Goal: Task Accomplishment & Management: Use online tool/utility

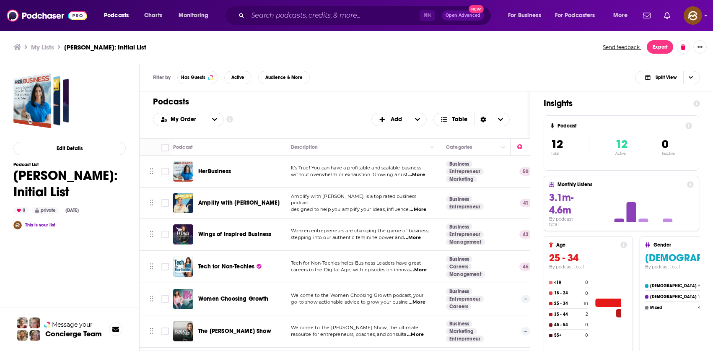
scroll to position [179, 0]
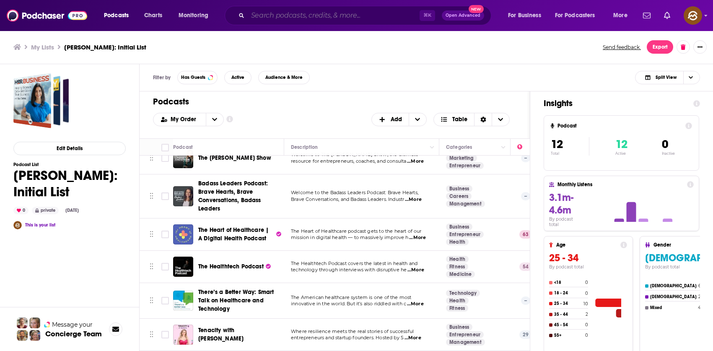
click at [306, 16] on input "Search podcasts, credits, & more..." at bounding box center [334, 15] width 172 height 13
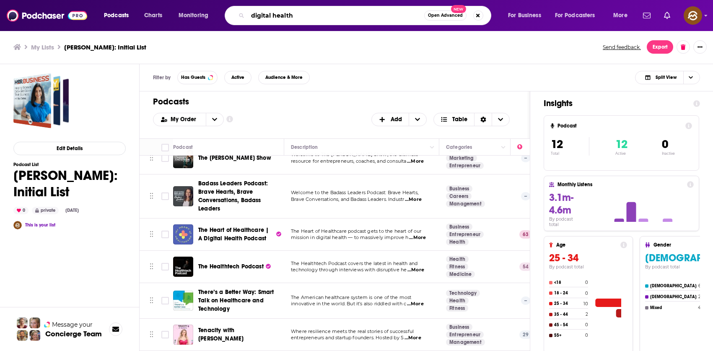
type input "digital health"
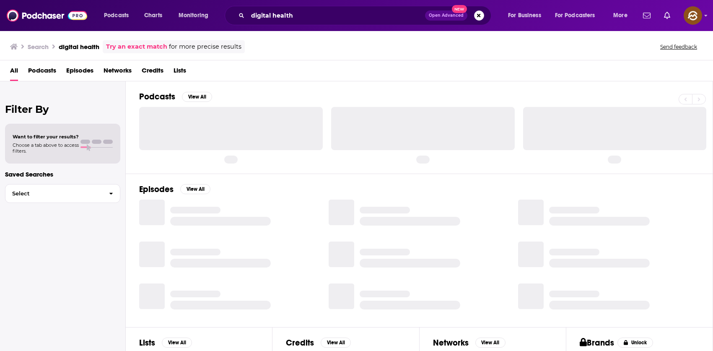
click at [28, 65] on span "Podcasts" at bounding box center [42, 72] width 28 height 17
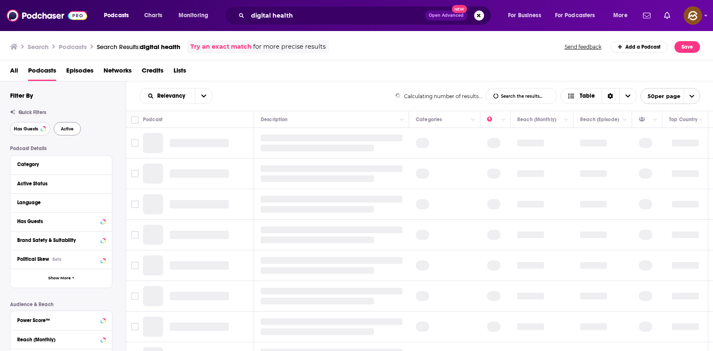
drag, startPoint x: 34, startPoint y: 132, endPoint x: 70, endPoint y: 133, distance: 36.0
click at [33, 132] on button "Has Guests" at bounding box center [30, 128] width 40 height 13
click at [70, 133] on button "Active" at bounding box center [67, 128] width 27 height 13
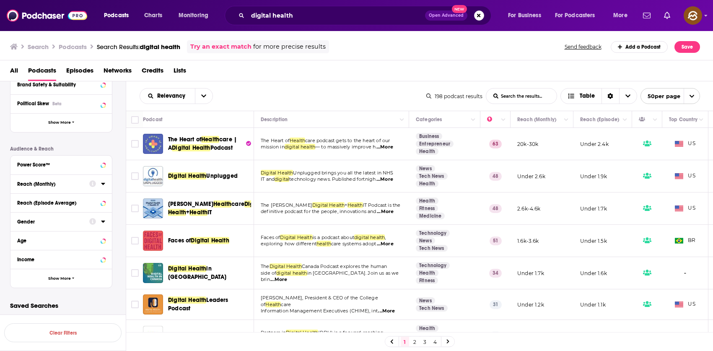
scroll to position [156, 0]
click at [67, 280] on button "Show More" at bounding box center [60, 277] width 101 height 19
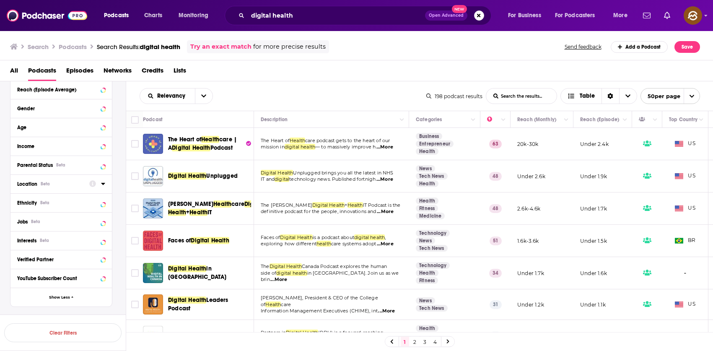
click at [63, 184] on div "Location Beta" at bounding box center [50, 184] width 67 height 6
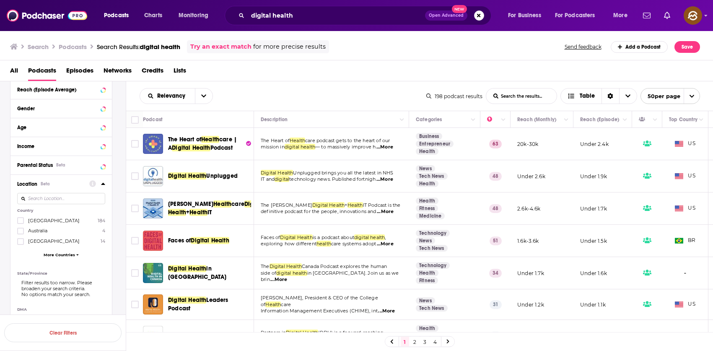
click at [72, 215] on div "Country United States 184 Australia 4 Canada 14 More Countries" at bounding box center [61, 234] width 88 height 53
click at [57, 219] on span "[GEOGRAPHIC_DATA]" at bounding box center [54, 220] width 52 height 6
click at [21, 223] on input "multiSelectOption-unitedstates-0" at bounding box center [21, 223] width 0 height 0
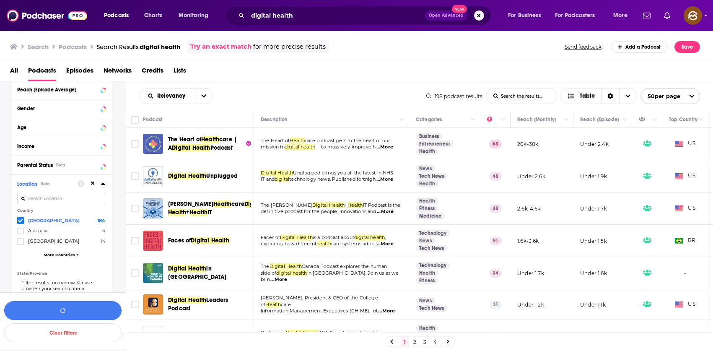
click at [71, 310] on button "button" at bounding box center [62, 310] width 117 height 19
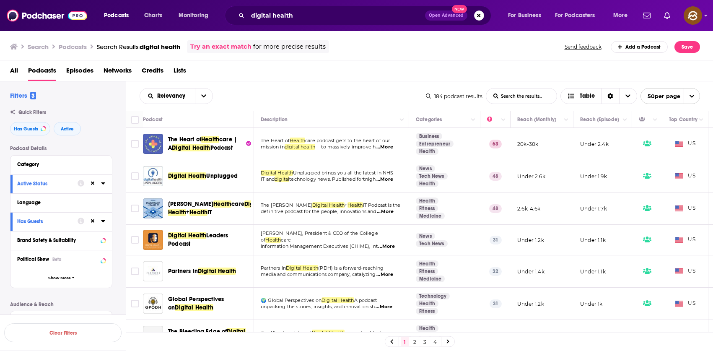
click at [333, 88] on div "Relevancy List Search Input Search the results... Table" at bounding box center [283, 96] width 286 height 16
click at [209, 176] on span "Unplugged" at bounding box center [221, 175] width 31 height 7
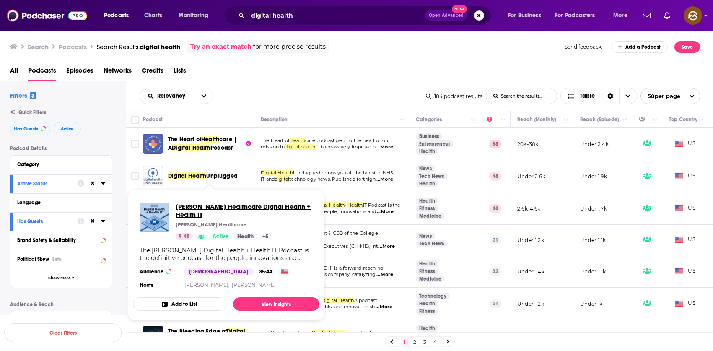
click at [217, 207] on span "Becker’s Healthcare Digital Health + Health IT" at bounding box center [244, 210] width 137 height 16
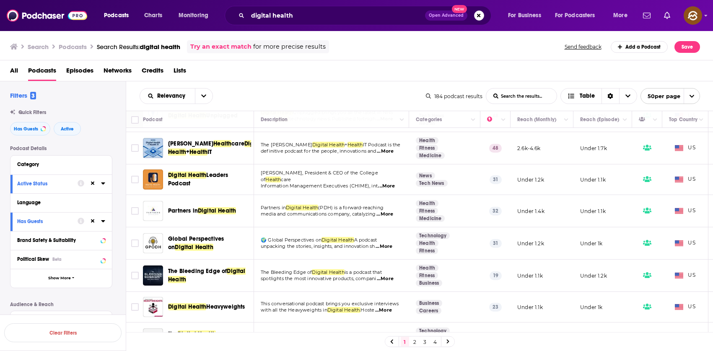
scroll to position [62, 0]
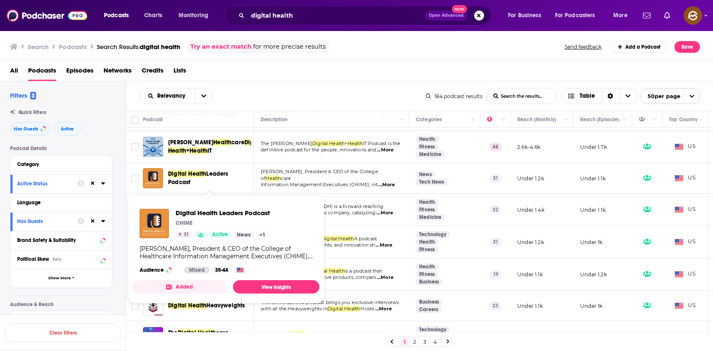
click at [184, 177] on span "Digital Health Leaders Podcast" at bounding box center [209, 178] width 83 height 17
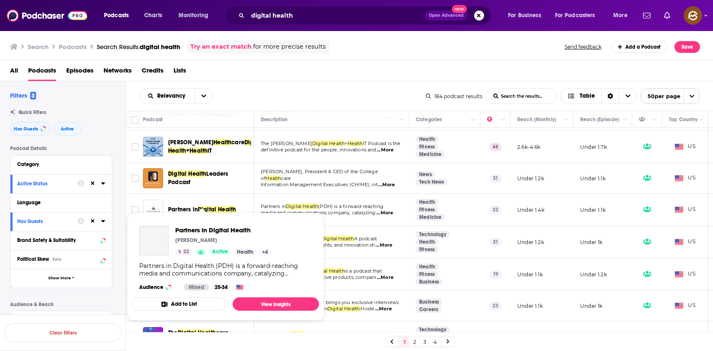
click at [193, 209] on span "Partners in Digital Health Tory Cenaj 32 Active Health + 4 Partners in Digital …" at bounding box center [225, 266] width 196 height 118
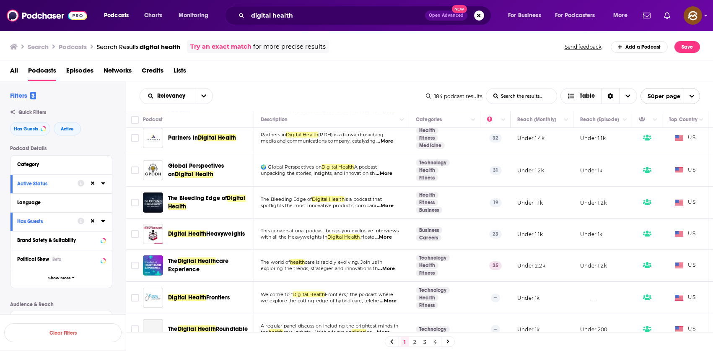
scroll to position [134, 0]
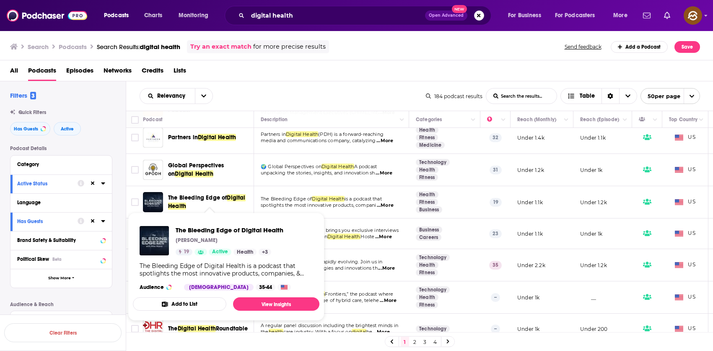
click at [223, 199] on span "The Bleeding Edge of" at bounding box center [197, 197] width 59 height 7
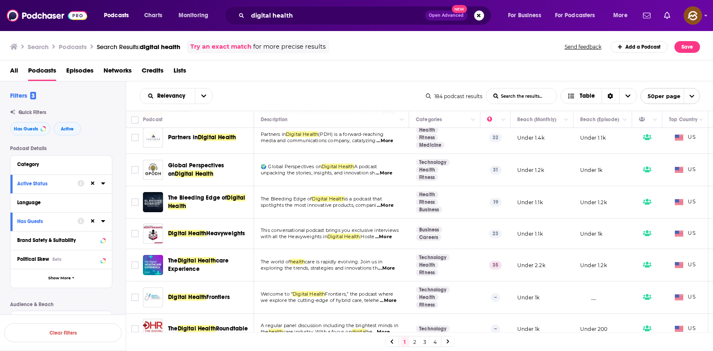
scroll to position [144, 0]
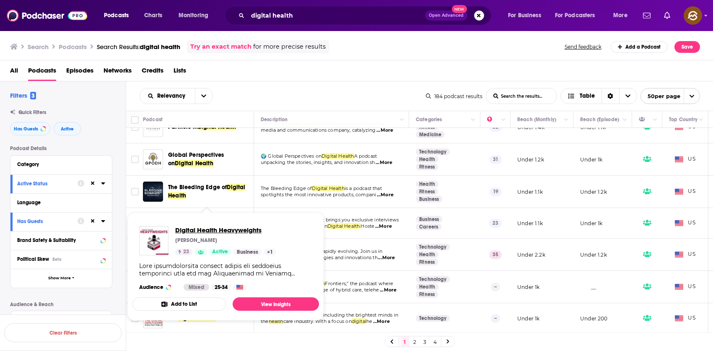
click at [220, 227] on span "Digital Health Heavyweights" at bounding box center [225, 230] width 101 height 8
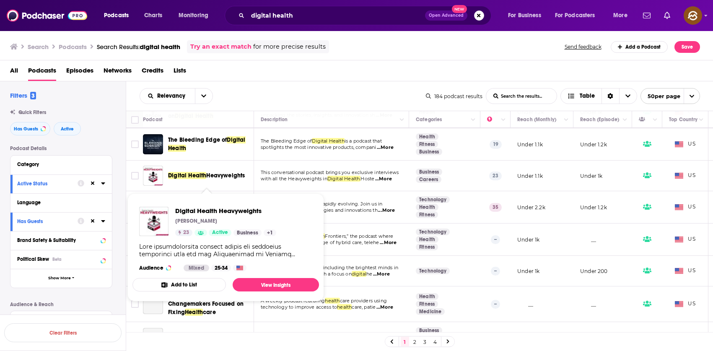
scroll to position [194, 0]
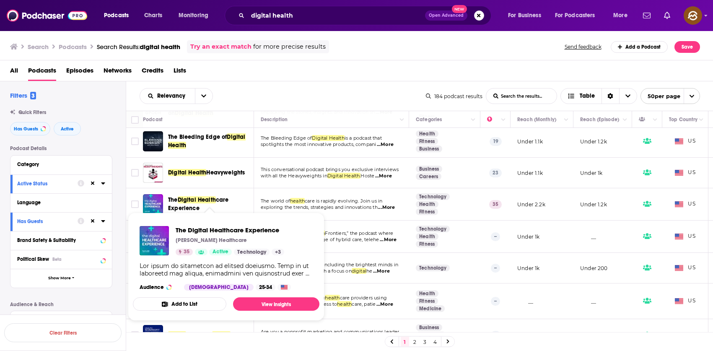
click at [191, 209] on span "The Digital Healthcare Experience Taylor Healthcare 35 Active Technology + 3 Au…" at bounding box center [226, 266] width 196 height 118
click at [205, 201] on span "Digital Health" at bounding box center [197, 199] width 38 height 7
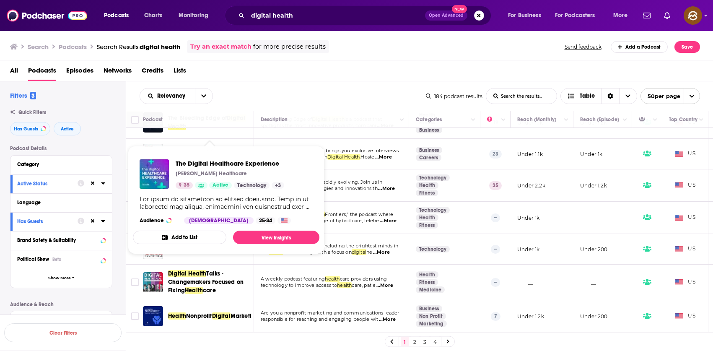
scroll to position [294, 0]
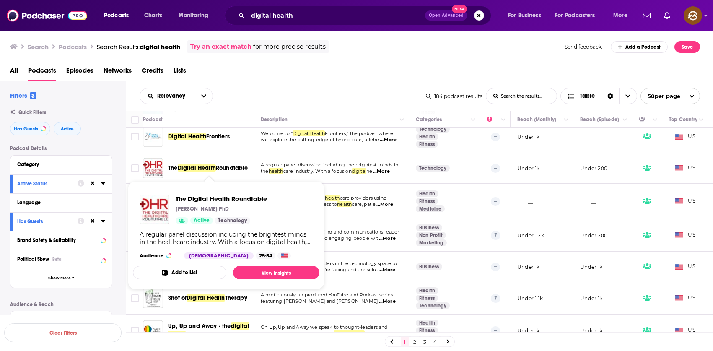
click at [211, 169] on span "Digital Health" at bounding box center [197, 167] width 38 height 7
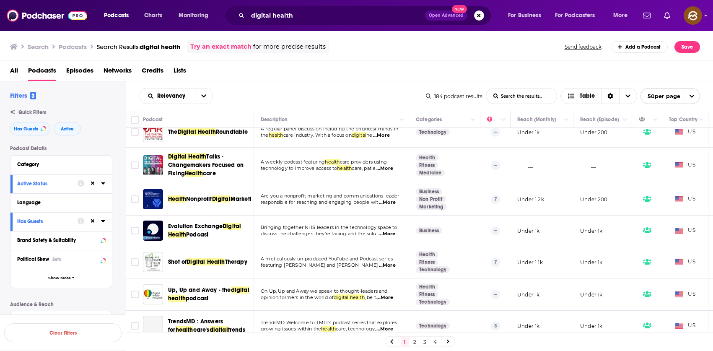
scroll to position [331, 0]
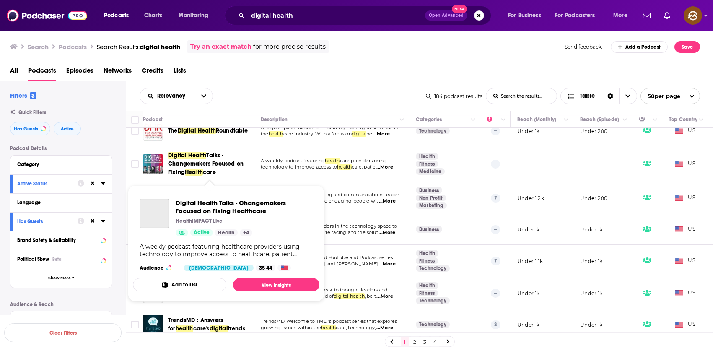
click at [191, 164] on span "Talks - Changemakers Focused on Fixing" at bounding box center [205, 164] width 75 height 24
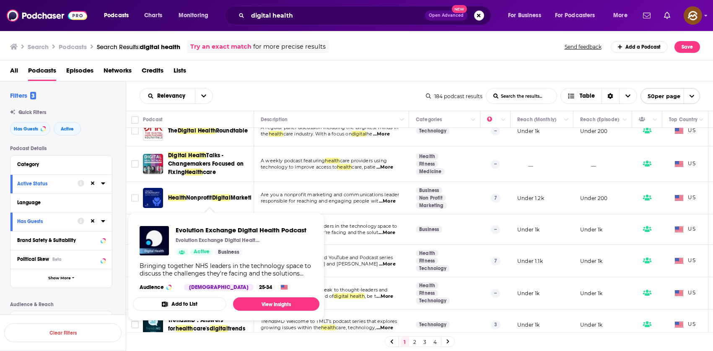
click at [199, 225] on div "Podcasts Charts Monitoring digital health Open Advanced New For Business For Po…" at bounding box center [356, 175] width 713 height 351
click at [202, 231] on span "Evolution Exchange Digital Health Podcast" at bounding box center [241, 230] width 131 height 8
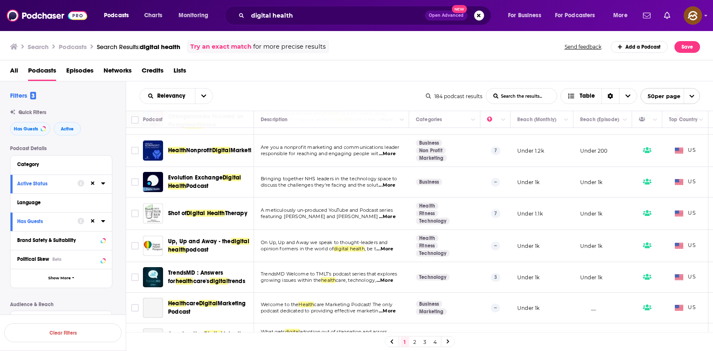
scroll to position [385, 0]
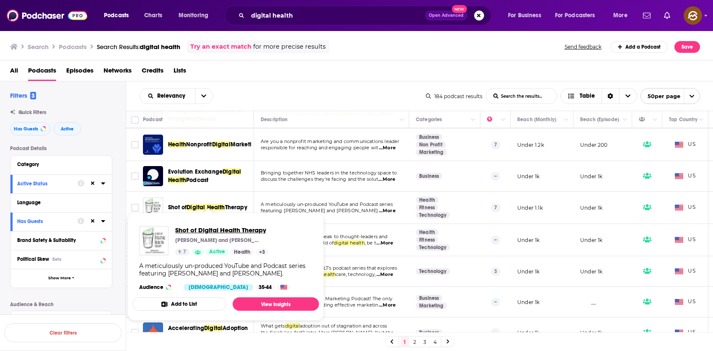
click at [225, 227] on span "Shot of Digital Health Therapy" at bounding box center [221, 230] width 93 height 8
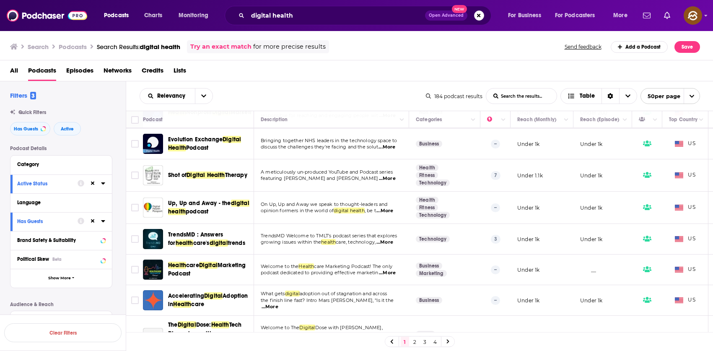
scroll to position [427, 0]
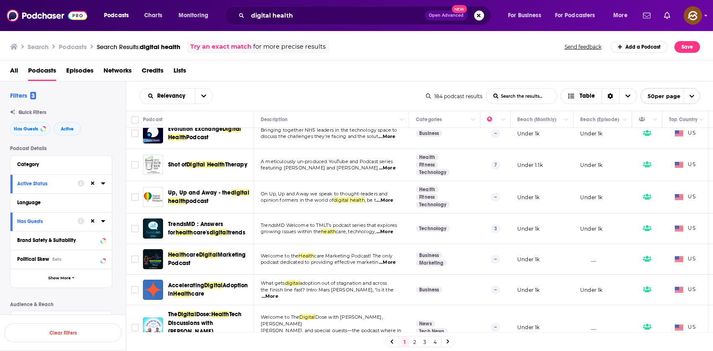
click at [194, 199] on span "podcast" at bounding box center [197, 200] width 23 height 7
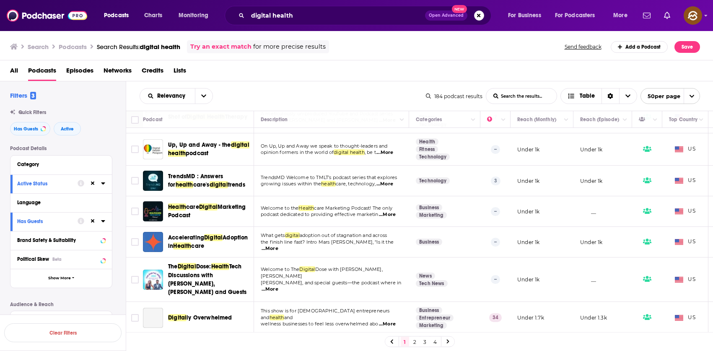
scroll to position [483, 0]
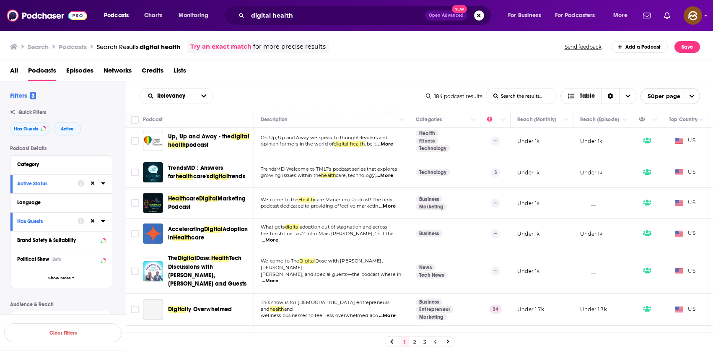
click at [209, 174] on span "digital" at bounding box center [218, 176] width 18 height 7
click at [222, 199] on span "Marketing Podcast" at bounding box center [207, 203] width 78 height 16
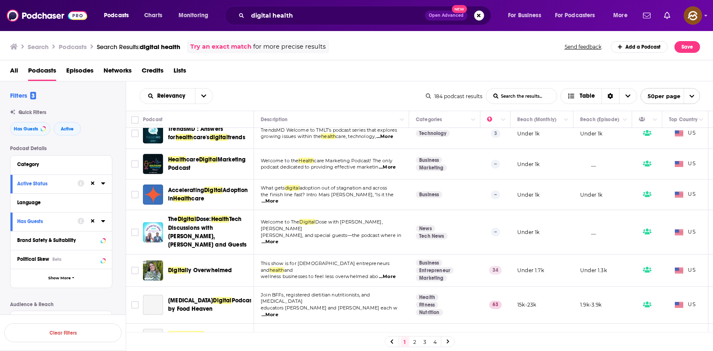
scroll to position [525, 0]
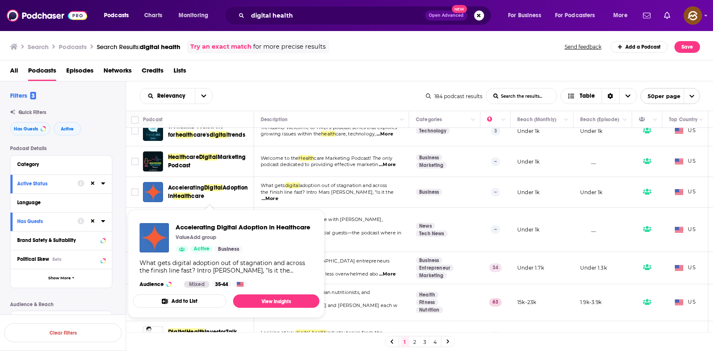
click at [231, 189] on span "Adoption in" at bounding box center [208, 192] width 80 height 16
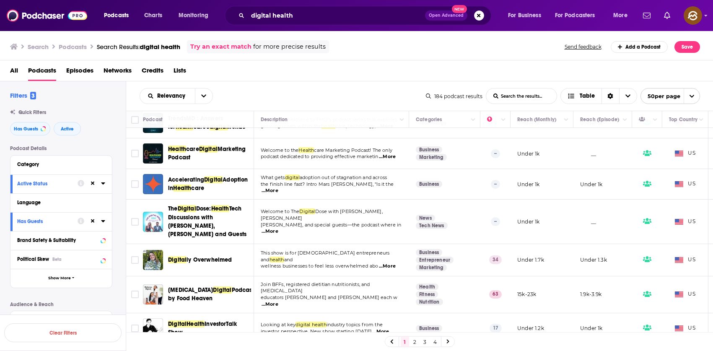
scroll to position [546, 0]
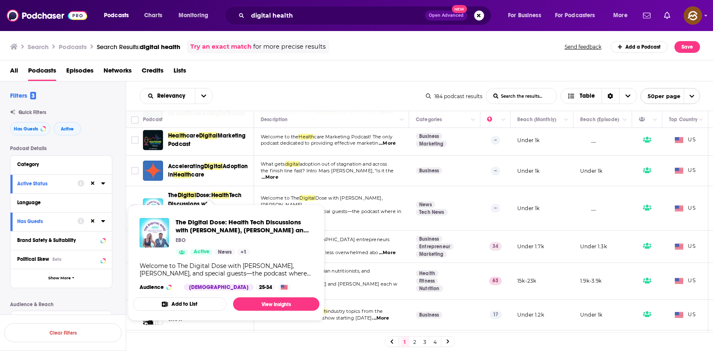
click at [196, 204] on span "The Digital Dose: Health Tech Discussions with Richard Samuel, Trudy Kerr and G…" at bounding box center [226, 262] width 186 height 116
click at [235, 223] on span "The Digital Dose: Health Tech Discussions with Richard Samuel, Trudy Kerr and G…" at bounding box center [244, 226] width 137 height 16
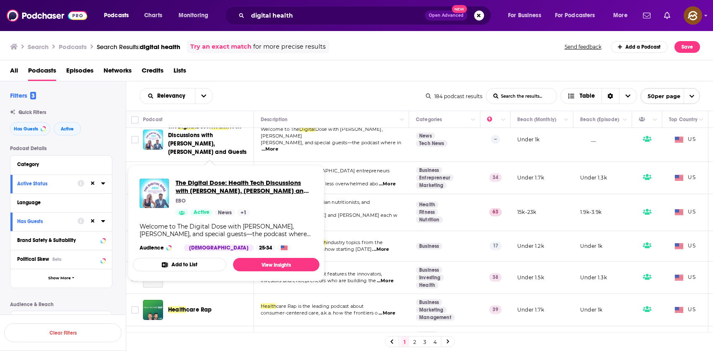
scroll to position [631, 0]
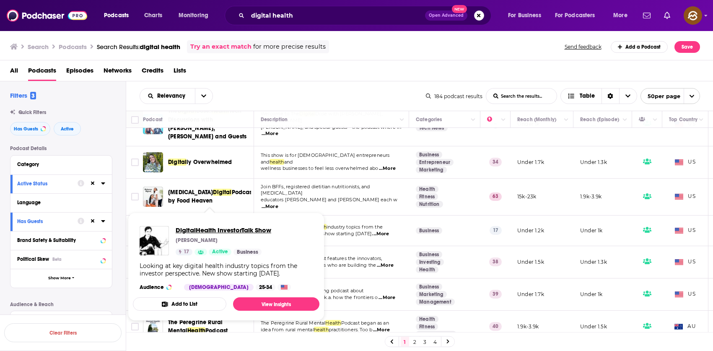
click at [237, 226] on span "DigitalHealth InvestorTalk Show" at bounding box center [224, 230] width 96 height 8
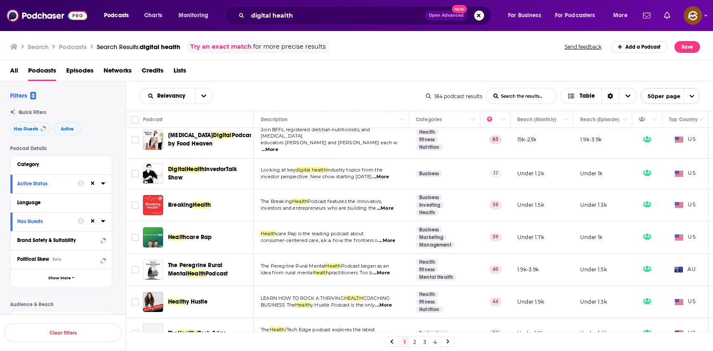
scroll to position [698, 0]
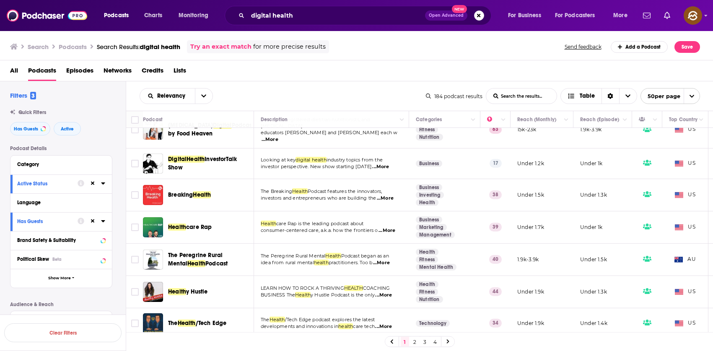
click at [198, 192] on span "Health" at bounding box center [202, 194] width 18 height 7
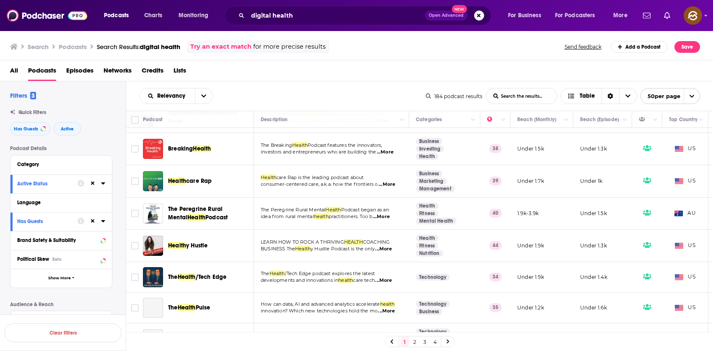
scroll to position [747, 0]
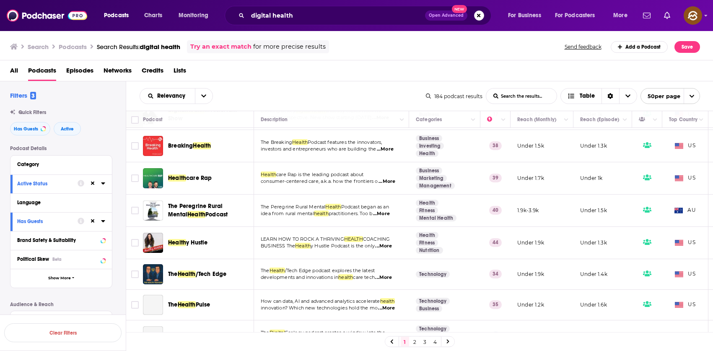
click at [204, 175] on span "care Rap" at bounding box center [199, 177] width 26 height 7
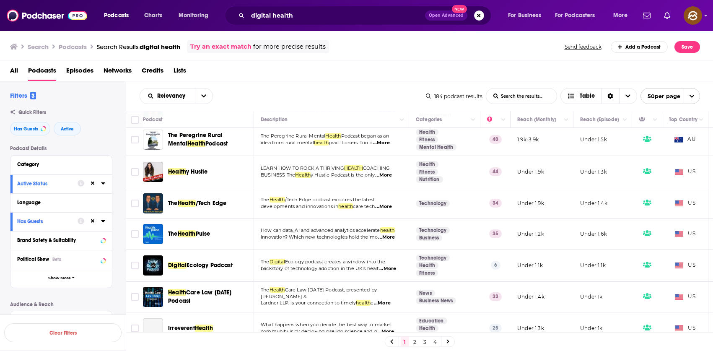
scroll to position [826, 0]
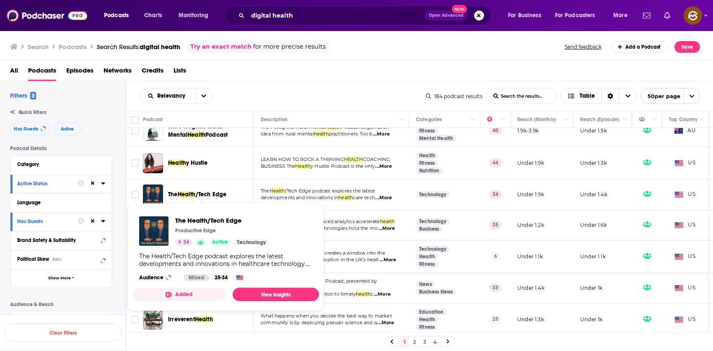
click at [204, 191] on span "/Tech Edge" at bounding box center [211, 194] width 31 height 7
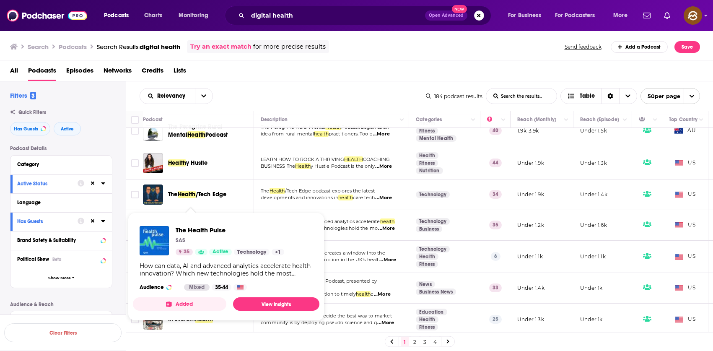
click at [212, 217] on span "The Health Pulse SAS 35 Active Technology + 1 How can data, AI and advanced ana…" at bounding box center [226, 266] width 186 height 108
click at [197, 232] on span "The Health Pulse" at bounding box center [230, 230] width 109 height 8
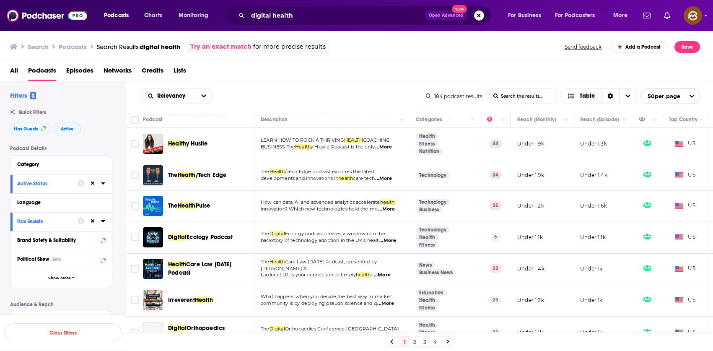
scroll to position [857, 0]
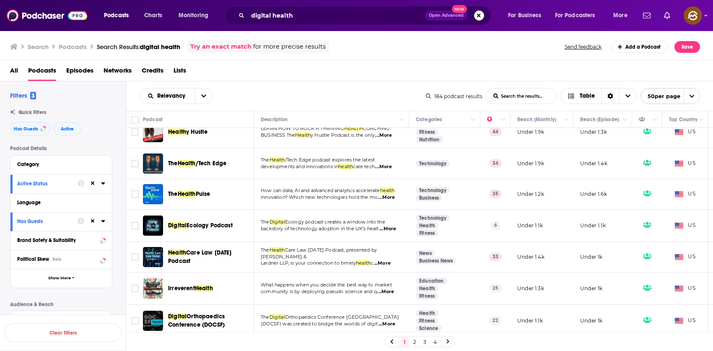
click at [210, 220] on div "Podcasts Charts Monitoring digital health Open Advanced New For Business For Po…" at bounding box center [356, 175] width 713 height 351
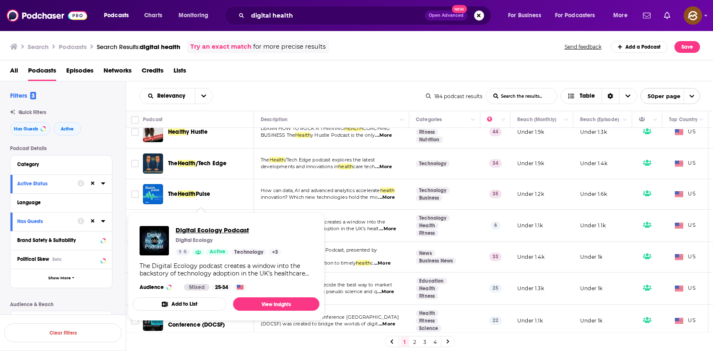
click at [226, 229] on span "Digital Ecology Podcast" at bounding box center [229, 230] width 106 height 8
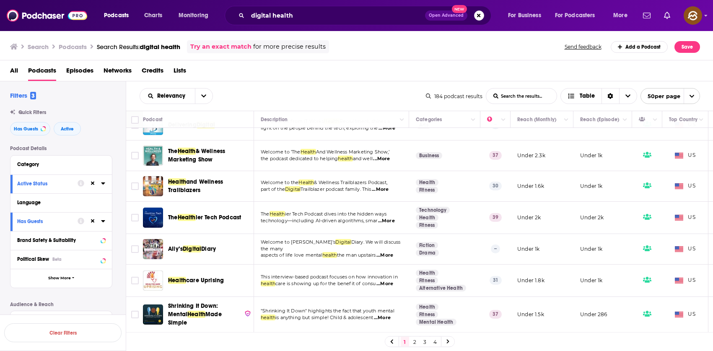
scroll to position [1085, 0]
click at [214, 213] on div "Podcasts Charts Monitoring digital health Open Advanced New For Business For Po…" at bounding box center [356, 175] width 713 height 351
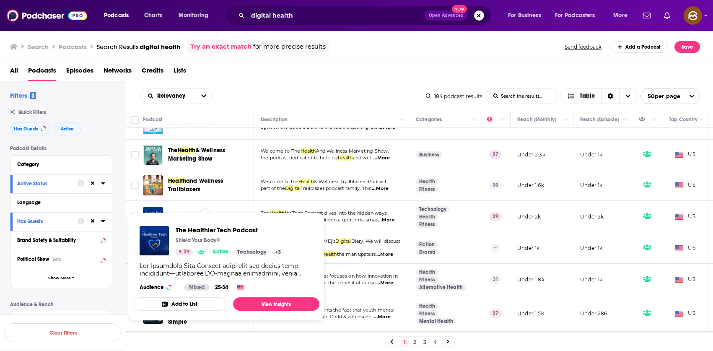
click at [228, 229] on span "The Healthier Tech Podcast" at bounding box center [230, 230] width 109 height 8
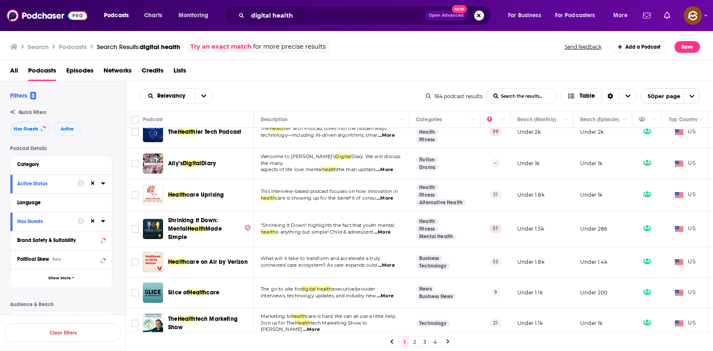
scroll to position [1266, 0]
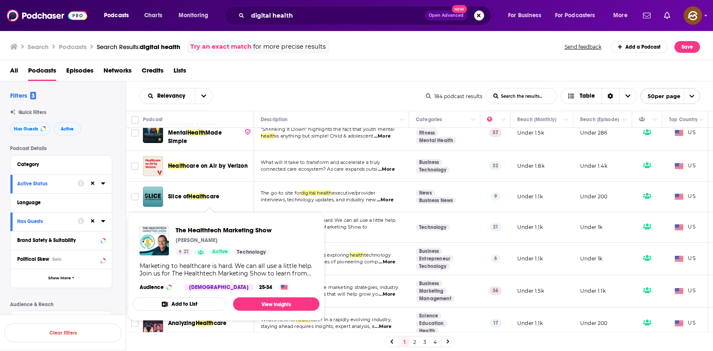
click at [215, 213] on span "The Healthtech Marketing Show Adam Turinas 21 Active Technology Marketing to he…" at bounding box center [226, 266] width 186 height 108
click at [216, 228] on span "The Healthtech Marketing Show" at bounding box center [224, 230] width 96 height 8
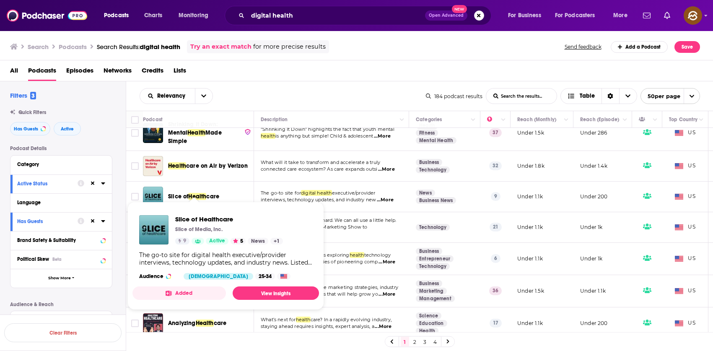
click at [203, 193] on span "Health" at bounding box center [197, 196] width 18 height 7
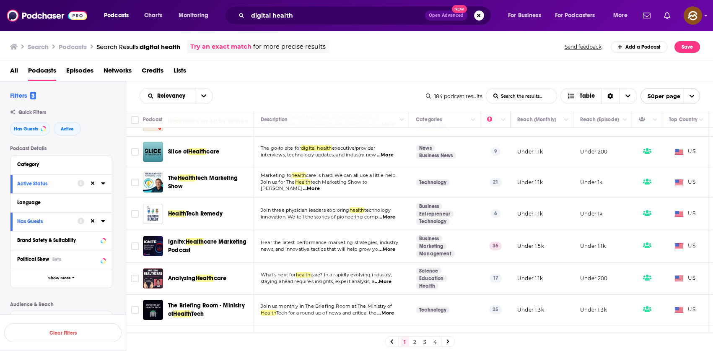
scroll to position [1314, 0]
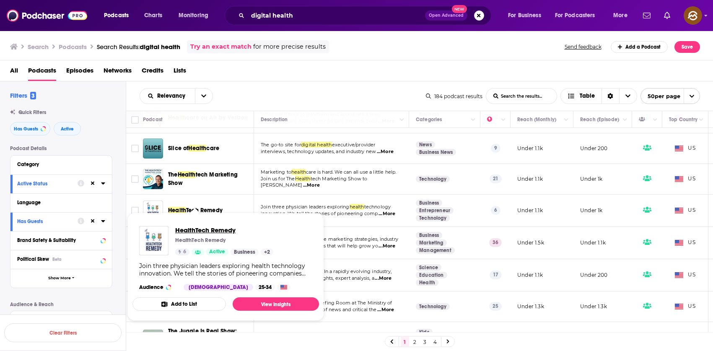
click at [195, 226] on span "HealthTech Remedy" at bounding box center [224, 230] width 98 height 8
click at [199, 230] on span "HealthTech Remedy" at bounding box center [224, 230] width 98 height 8
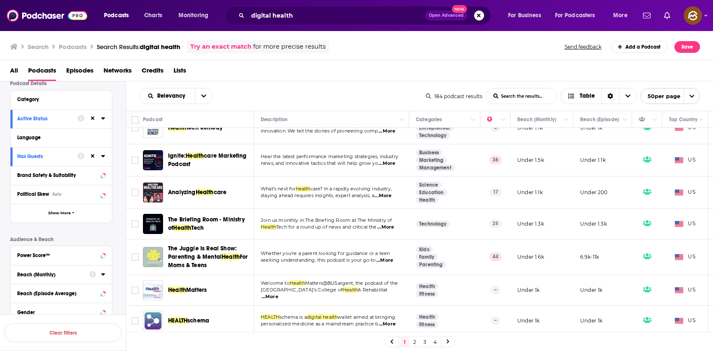
scroll to position [168, 0]
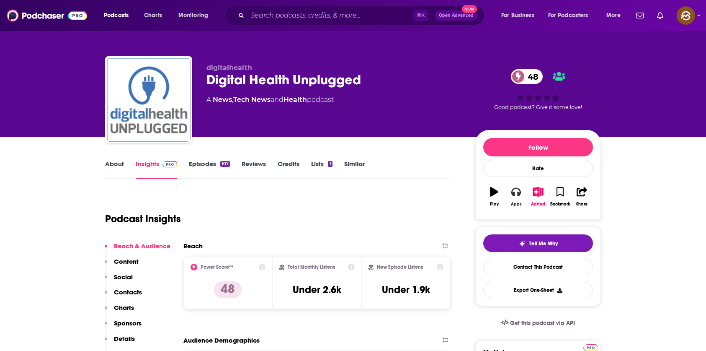
click at [519, 196] on icon "button" at bounding box center [516, 191] width 9 height 9
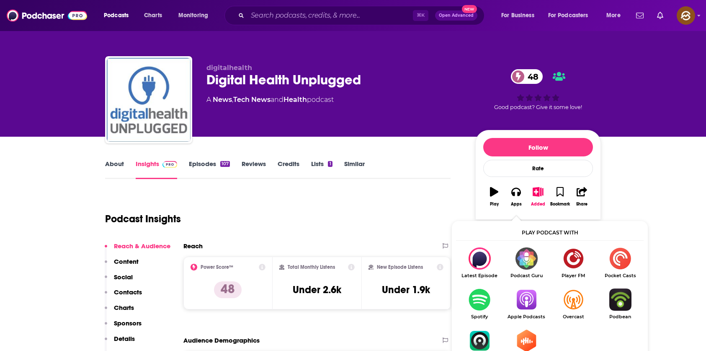
click at [521, 294] on img "Show Listen On dropdown" at bounding box center [526, 299] width 47 height 22
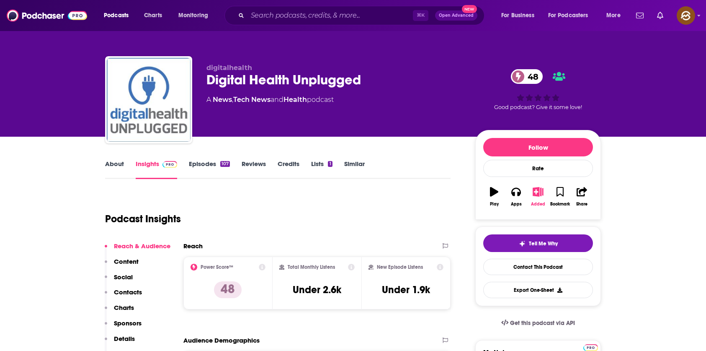
click at [535, 191] on icon "button" at bounding box center [538, 191] width 10 height 9
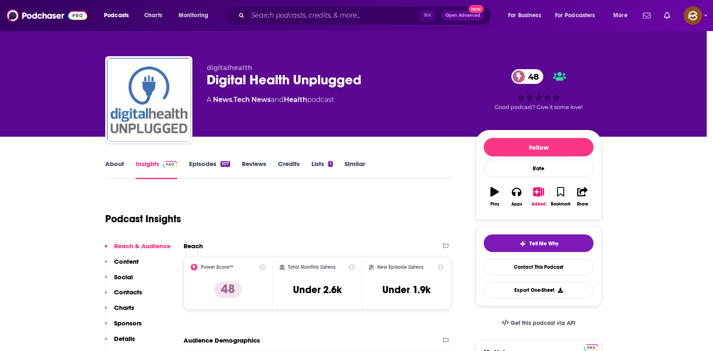
drag, startPoint x: 93, startPoint y: 142, endPoint x: 17, endPoint y: 143, distance: 76.7
click at [93, 142] on div "Add Podcast to List Digital Health Unplugged 48 Digital Health Unplugged Marlen…" at bounding box center [356, 175] width 713 height 351
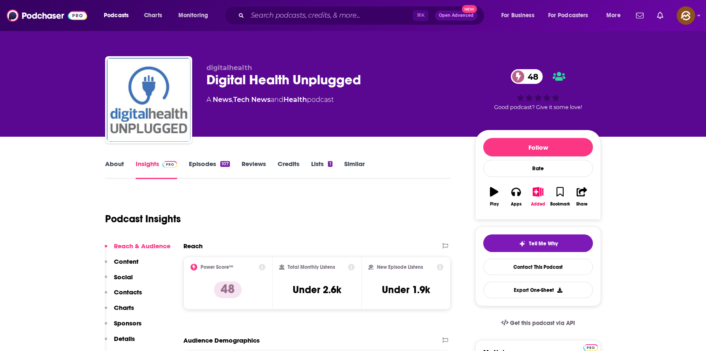
click at [220, 167] on link "Episodes 107" at bounding box center [209, 169] width 41 height 19
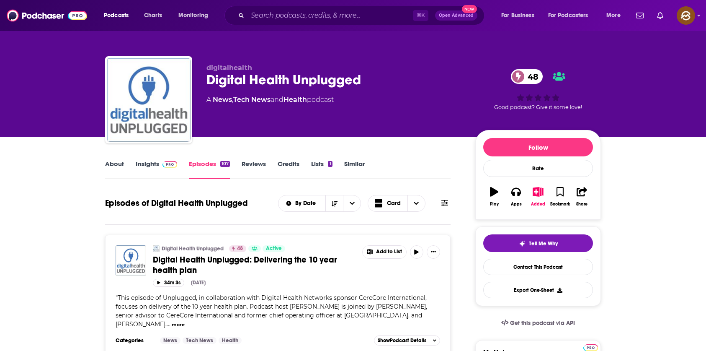
click at [114, 161] on link "About" at bounding box center [114, 169] width 19 height 19
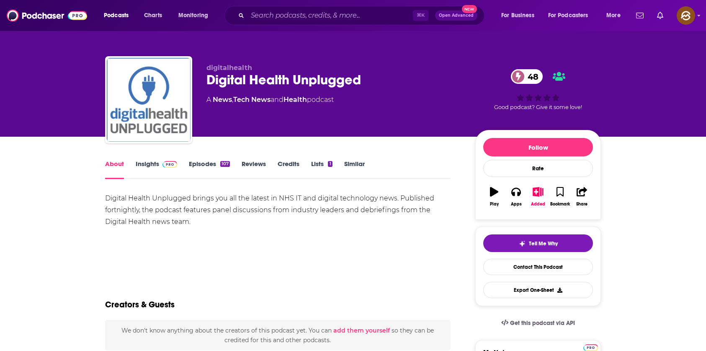
click at [163, 171] on link "Insights" at bounding box center [156, 169] width 41 height 19
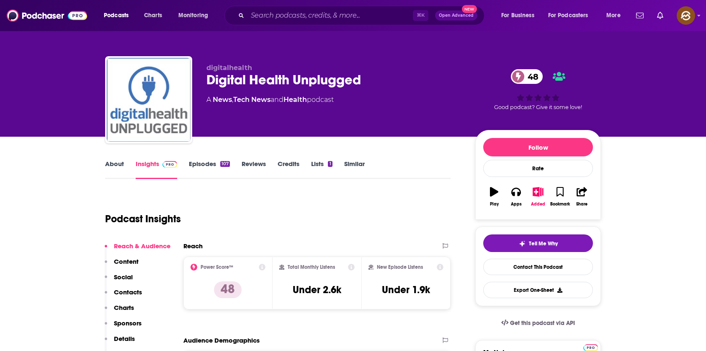
click at [145, 170] on link "Insights" at bounding box center [156, 169] width 41 height 19
click at [209, 171] on link "Episodes 107" at bounding box center [209, 169] width 41 height 19
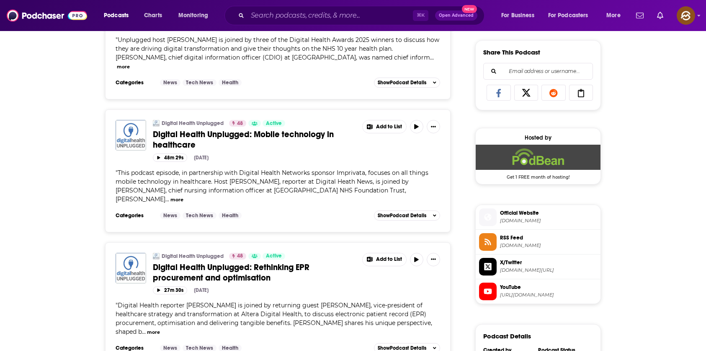
scroll to position [584, 0]
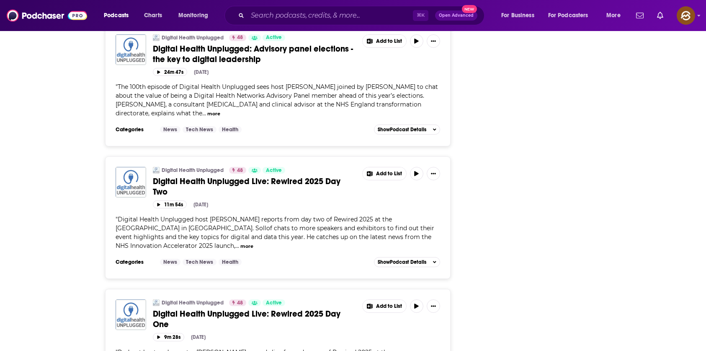
scroll to position [1161, 0]
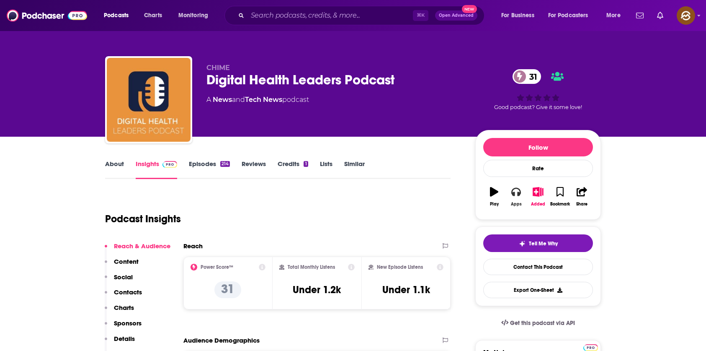
click at [517, 191] on icon "button" at bounding box center [516, 191] width 9 height 9
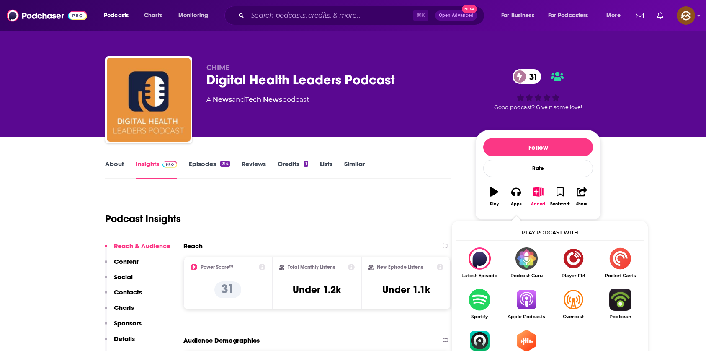
click at [518, 289] on img "Show Listen On dropdown" at bounding box center [526, 299] width 47 height 22
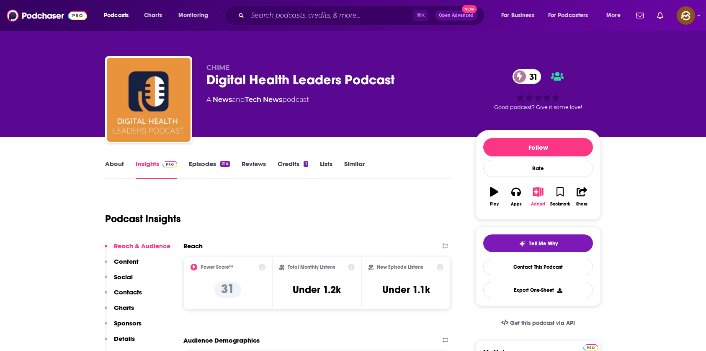
click at [536, 194] on icon "button" at bounding box center [538, 191] width 10 height 9
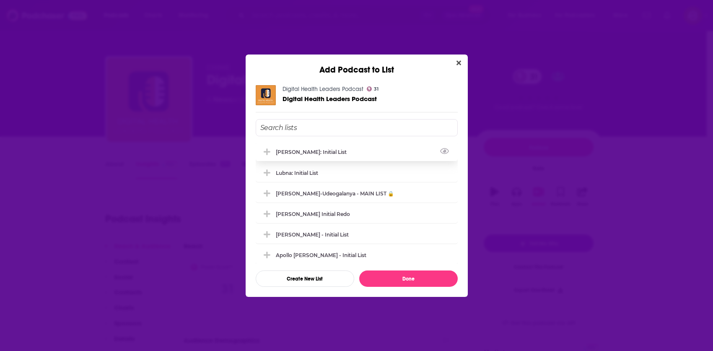
click at [322, 154] on div "Marlena: Initial List" at bounding box center [314, 152] width 76 height 6
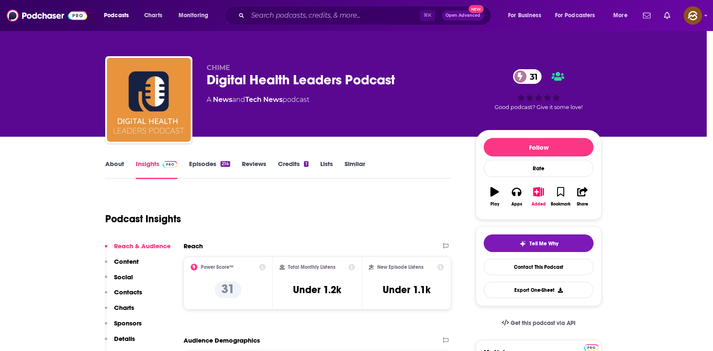
click at [96, 156] on div "Add Podcast to List Digital Health Leaders Podcast 31 Digital Health Leaders Po…" at bounding box center [356, 175] width 713 height 351
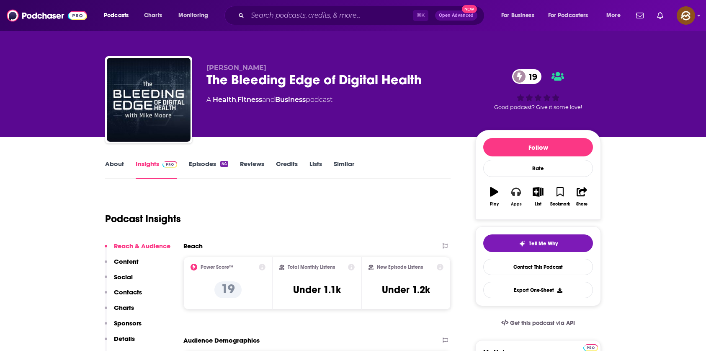
click at [512, 193] on icon "button" at bounding box center [516, 192] width 9 height 8
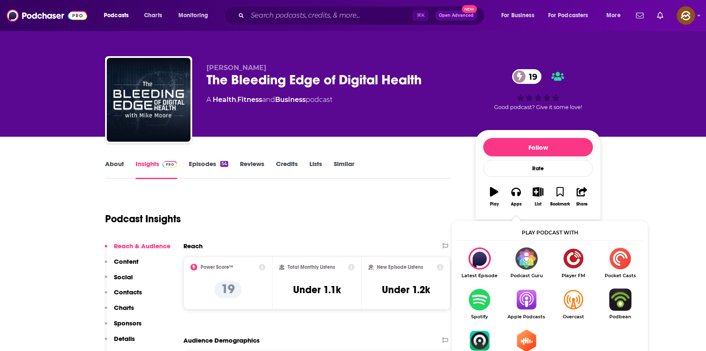
click at [527, 299] on img "Show Listen On dropdown" at bounding box center [526, 299] width 47 height 22
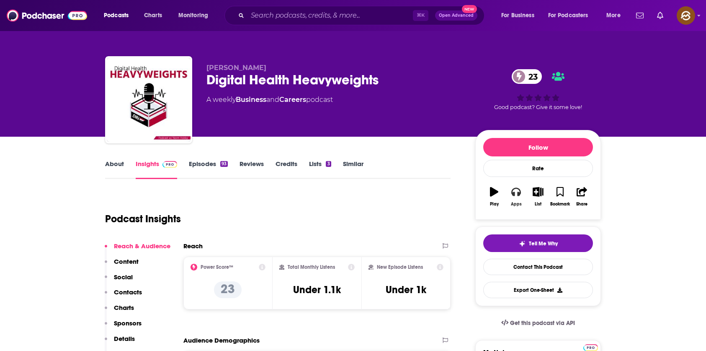
click at [518, 192] on icon "button" at bounding box center [516, 192] width 9 height 8
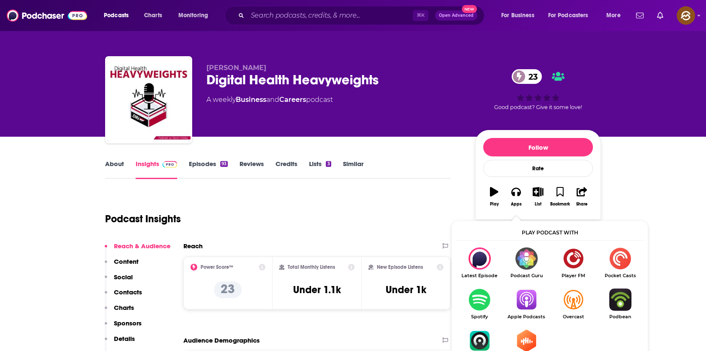
click at [527, 300] on img "Show Listen On dropdown" at bounding box center [526, 299] width 47 height 22
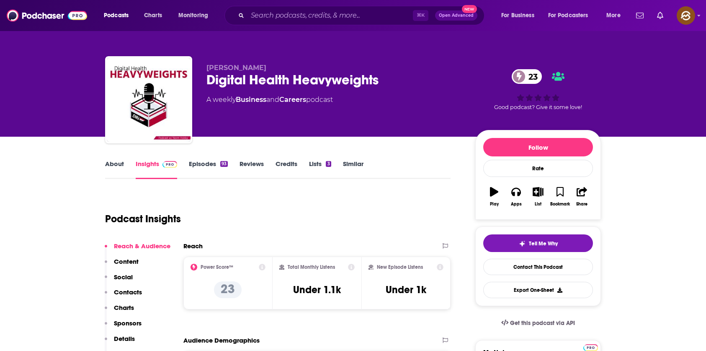
click at [108, 162] on link "About" at bounding box center [114, 169] width 19 height 19
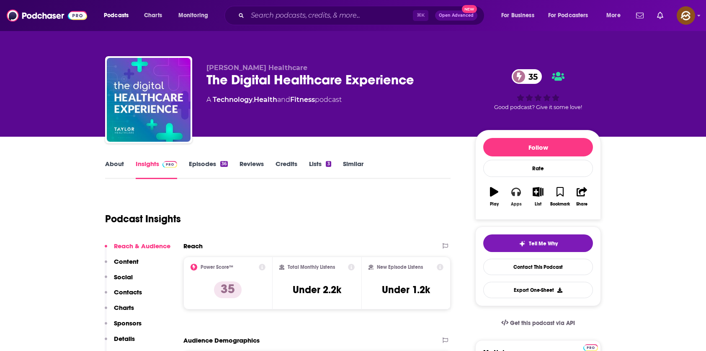
click at [518, 191] on icon "button" at bounding box center [516, 191] width 9 height 9
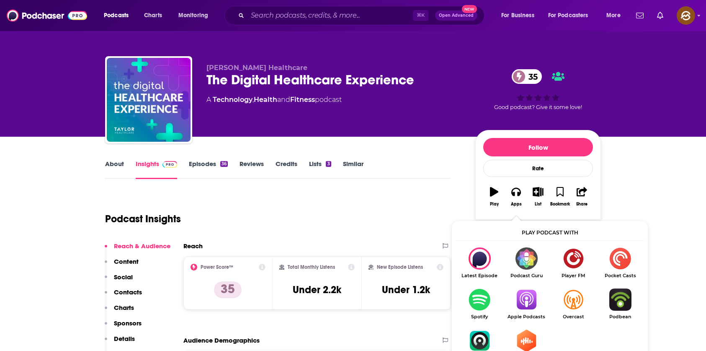
click at [528, 294] on img "Show Listen On dropdown" at bounding box center [526, 299] width 47 height 22
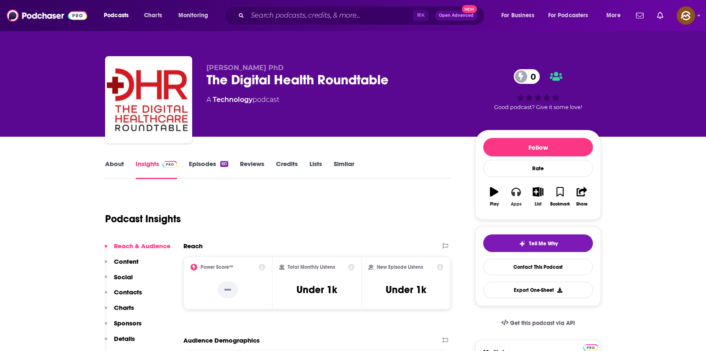
click at [522, 196] on button "Apps" at bounding box center [516, 196] width 22 height 30
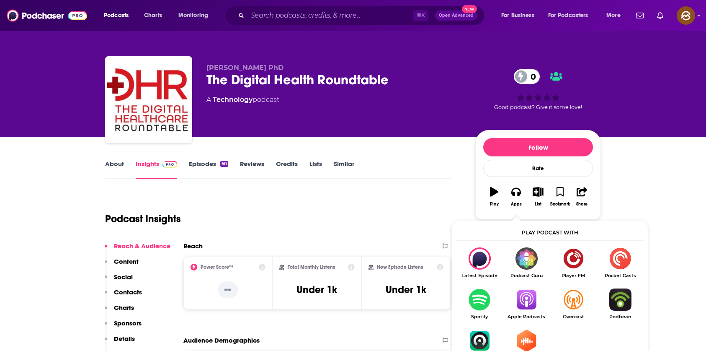
click at [527, 293] on img "Show Listen On dropdown" at bounding box center [526, 299] width 47 height 22
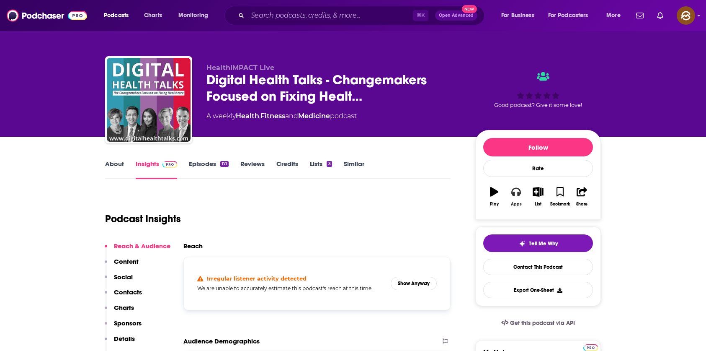
click at [521, 191] on button "Apps" at bounding box center [516, 196] width 22 height 30
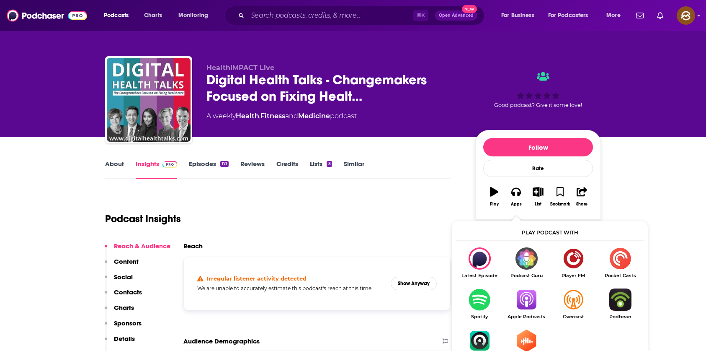
click at [534, 302] on img "Show Listen On dropdown" at bounding box center [526, 299] width 47 height 22
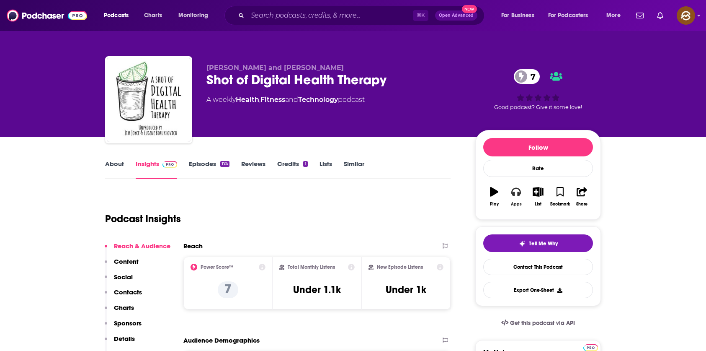
click at [517, 194] on icon "button" at bounding box center [516, 191] width 9 height 9
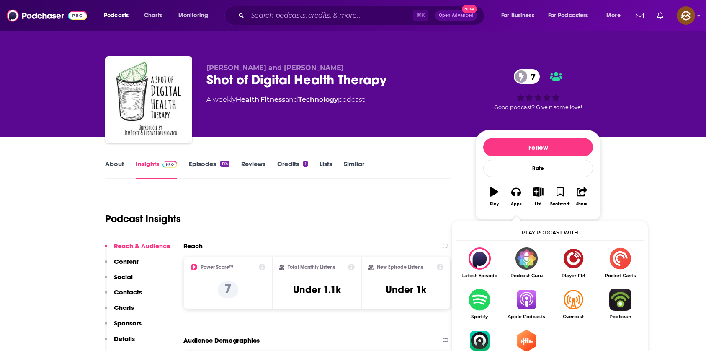
click at [527, 297] on img "Show Listen On dropdown" at bounding box center [526, 299] width 47 height 22
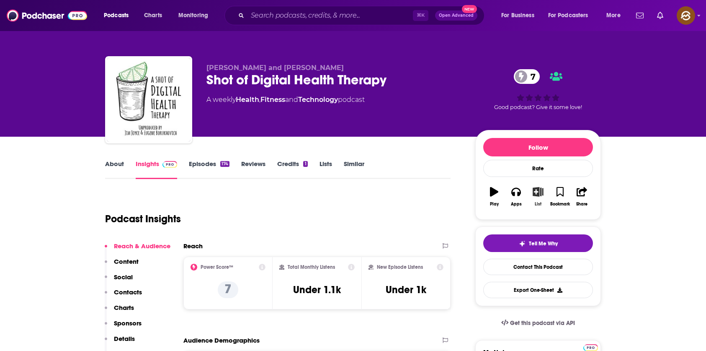
click at [538, 197] on button "List" at bounding box center [538, 196] width 22 height 30
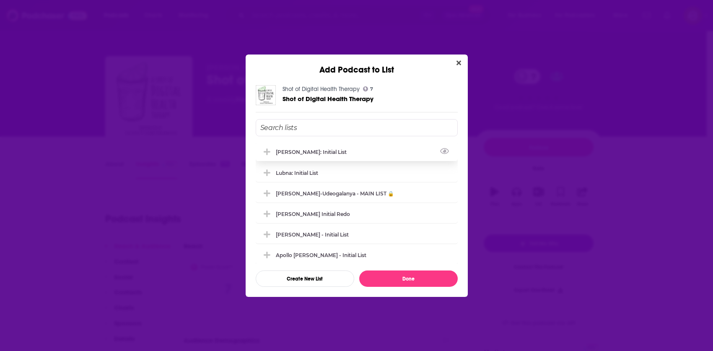
click at [319, 153] on div "Marlena: Initial List" at bounding box center [314, 152] width 76 height 6
click at [399, 277] on button "Done" at bounding box center [408, 278] width 98 height 16
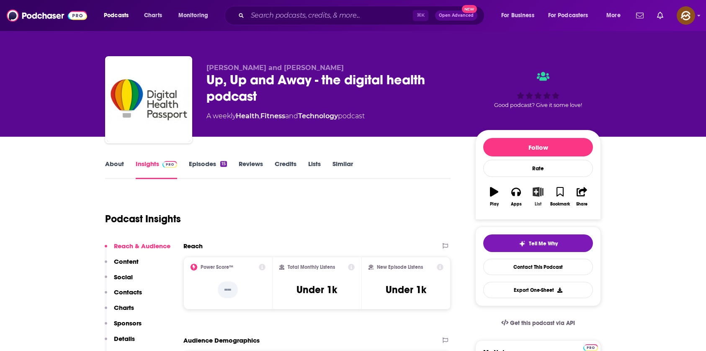
click at [536, 195] on icon "button" at bounding box center [538, 191] width 10 height 9
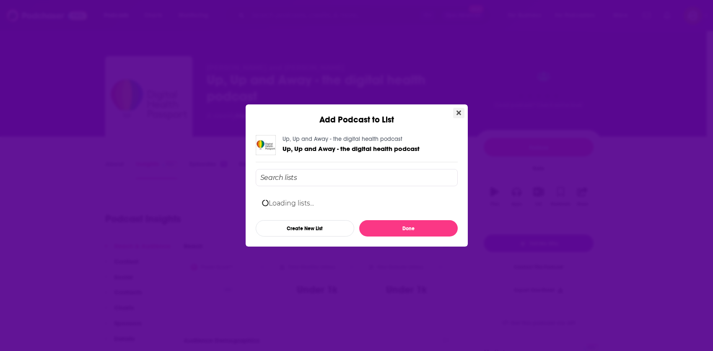
click at [457, 113] on icon "Close" at bounding box center [458, 112] width 5 height 7
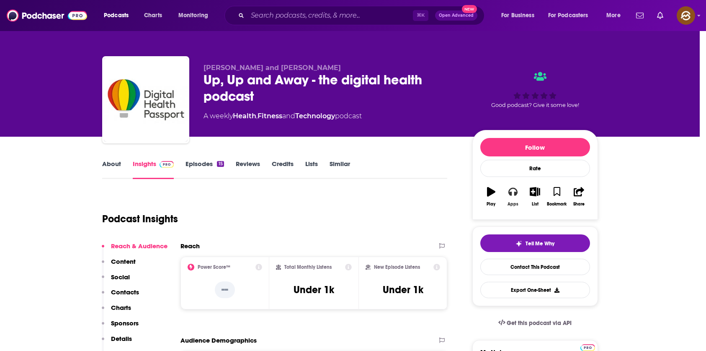
click at [514, 195] on icon "button" at bounding box center [513, 192] width 9 height 8
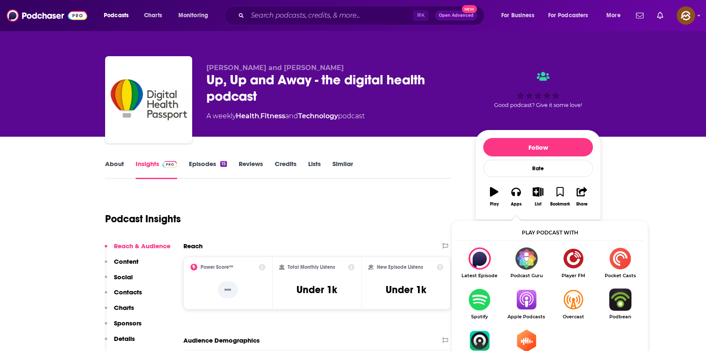
click at [532, 302] on img "Show Listen On dropdown" at bounding box center [526, 299] width 47 height 22
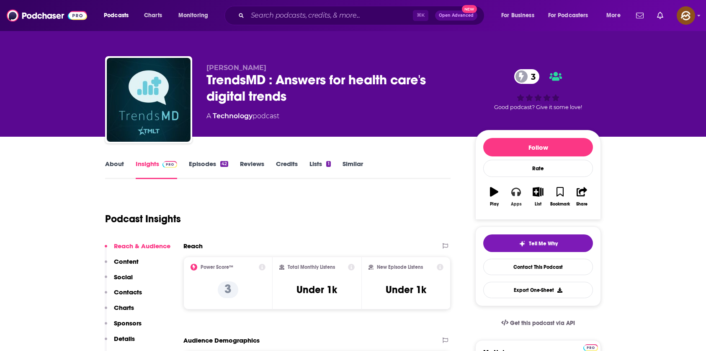
click at [522, 189] on button "Apps" at bounding box center [516, 196] width 22 height 30
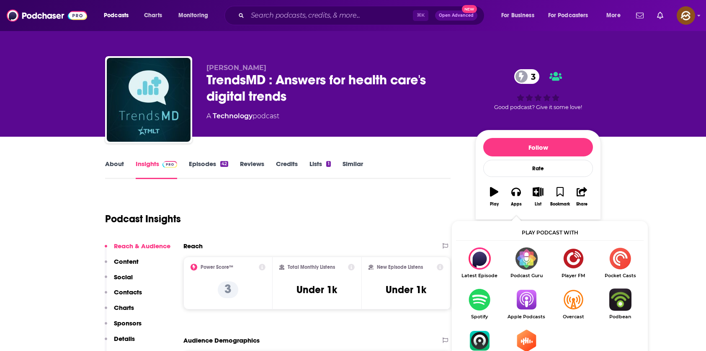
click at [518, 288] on img "Show Listen On dropdown" at bounding box center [526, 299] width 47 height 22
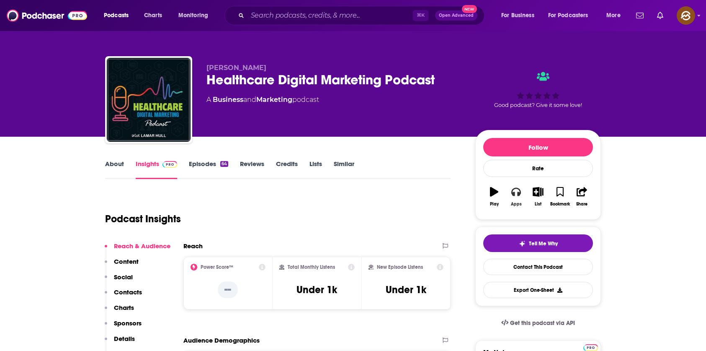
click at [515, 194] on icon "button" at bounding box center [516, 192] width 9 height 8
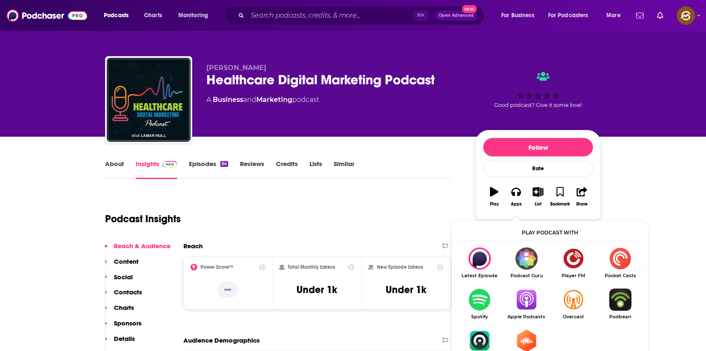
click at [534, 300] on img "Show Listen On dropdown" at bounding box center [526, 299] width 47 height 22
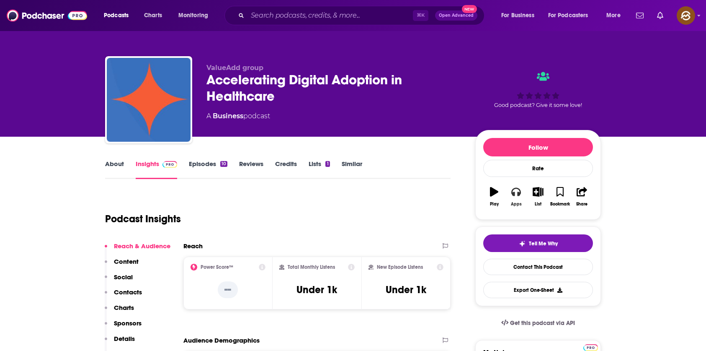
click at [519, 193] on icon "button" at bounding box center [516, 192] width 9 height 8
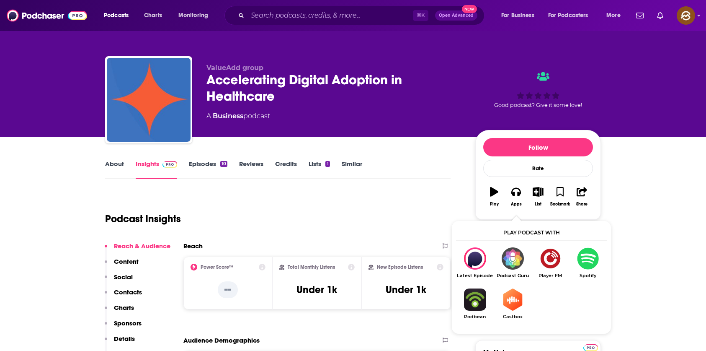
click at [204, 160] on link "Episodes 10" at bounding box center [208, 169] width 39 height 19
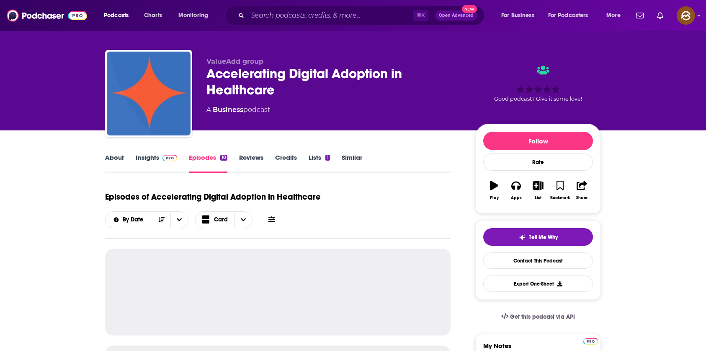
scroll to position [94, 0]
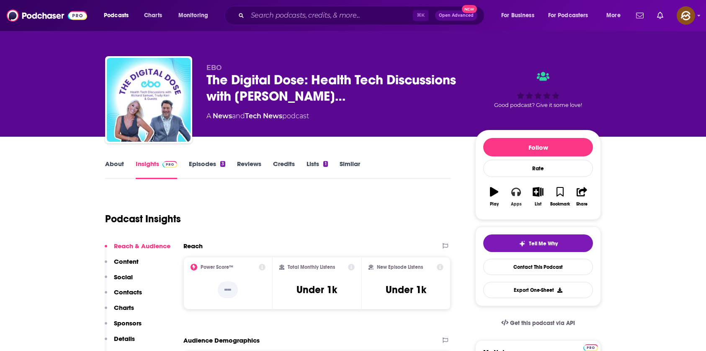
click at [514, 193] on icon "button" at bounding box center [516, 192] width 9 height 8
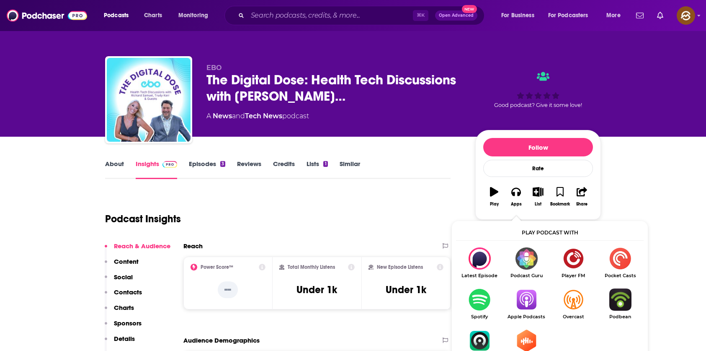
click at [521, 299] on img "Show Listen On dropdown" at bounding box center [526, 299] width 47 height 22
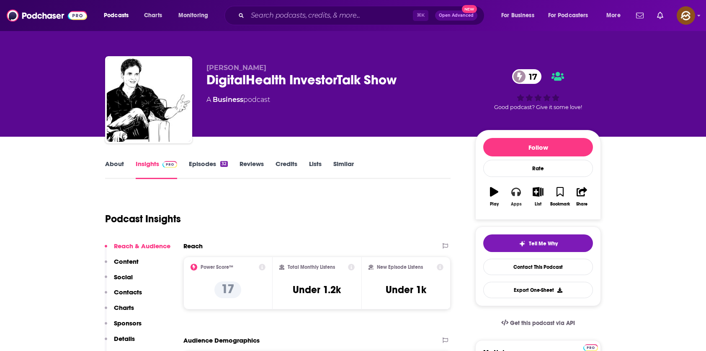
click at [513, 196] on button "Apps" at bounding box center [516, 196] width 22 height 30
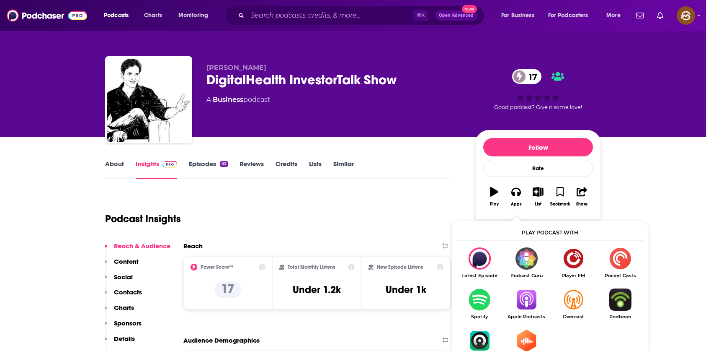
click at [527, 299] on img "Show Listen On dropdown" at bounding box center [526, 299] width 47 height 22
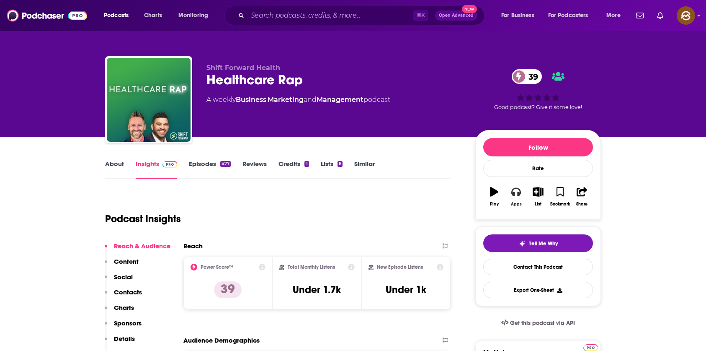
click at [518, 194] on icon "button" at bounding box center [516, 192] width 9 height 8
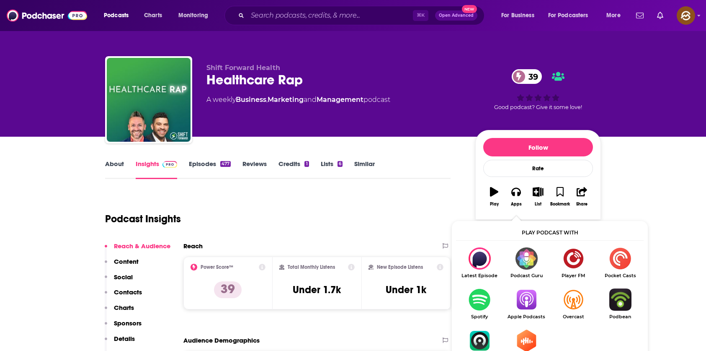
click at [529, 294] on img "Show Listen On dropdown" at bounding box center [526, 299] width 47 height 22
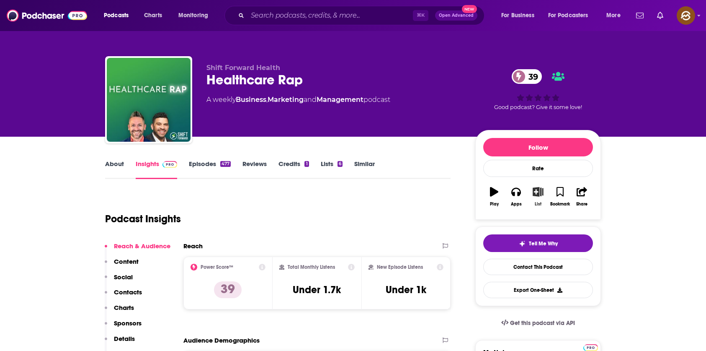
click at [539, 191] on icon "button" at bounding box center [538, 191] width 10 height 9
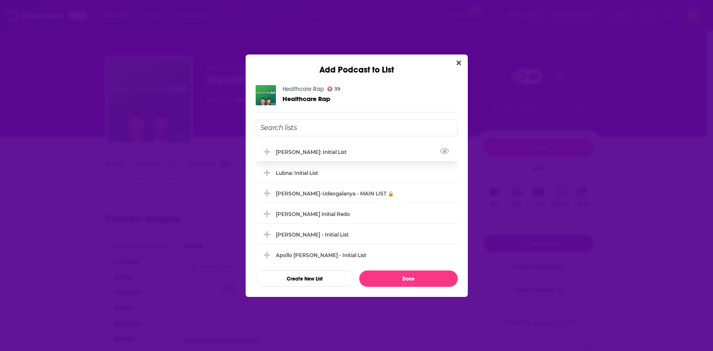
click at [310, 150] on div "[PERSON_NAME]: Initial List" at bounding box center [314, 152] width 76 height 6
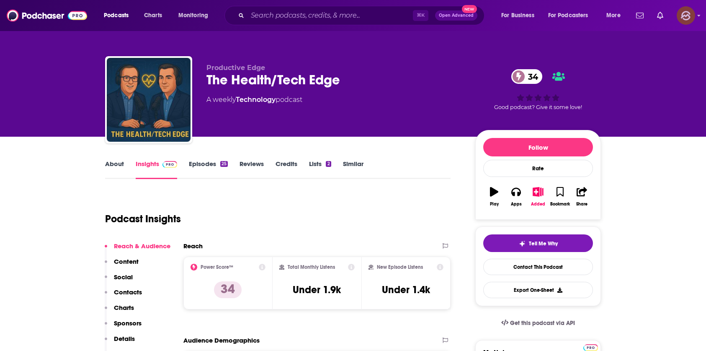
click at [685, 13] on img "Logged in as hey85204" at bounding box center [686, 15] width 18 height 18
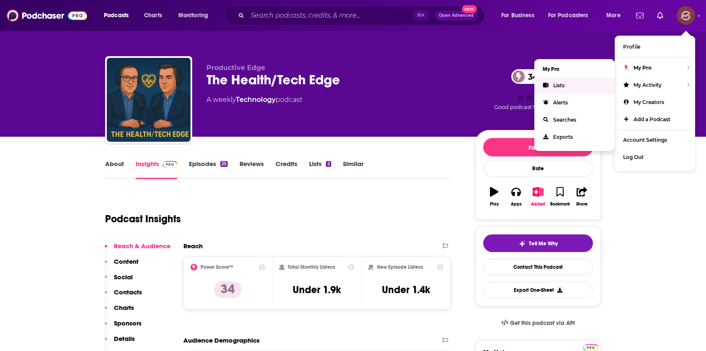
click at [578, 89] on link "Lists" at bounding box center [575, 85] width 80 height 17
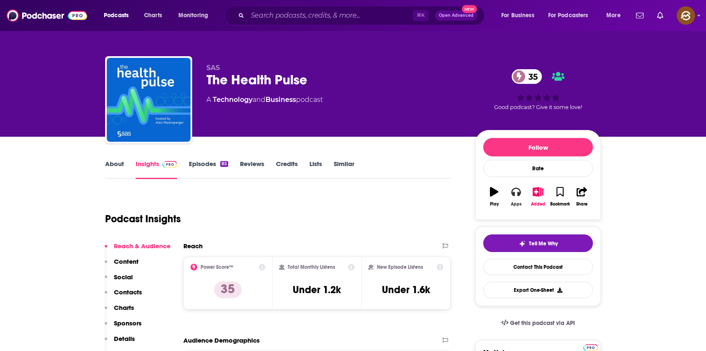
click at [514, 191] on icon "button" at bounding box center [516, 191] width 9 height 9
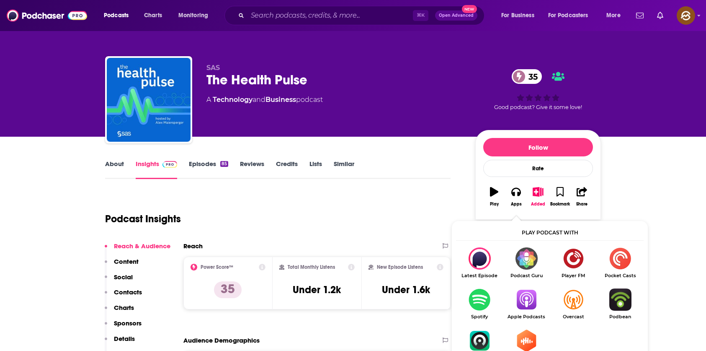
click at [524, 305] on img "Show Listen On dropdown" at bounding box center [526, 299] width 47 height 22
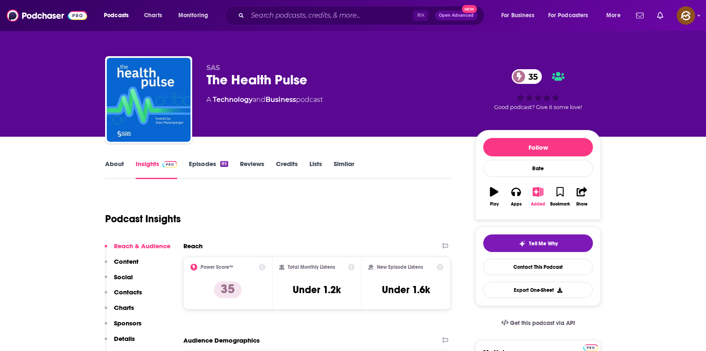
click at [538, 194] on icon "button" at bounding box center [538, 191] width 10 height 9
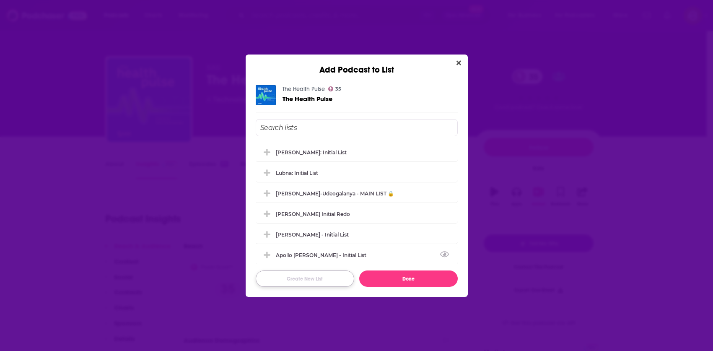
click at [305, 276] on button "Create New List" at bounding box center [305, 278] width 98 height 16
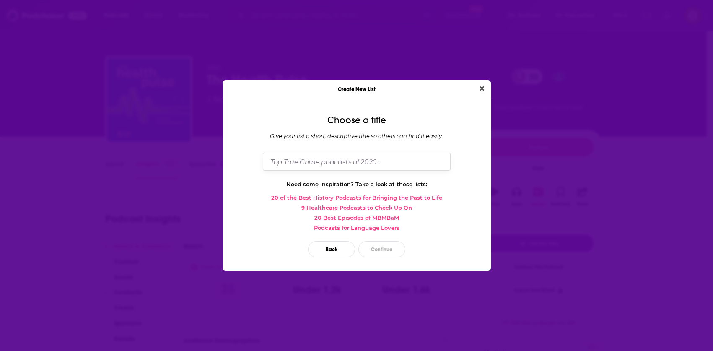
click at [340, 168] on input "Dialog" at bounding box center [357, 162] width 188 height 18
type input "Lubna New"
click at [388, 258] on div "Back Continue" at bounding box center [356, 249] width 255 height 30
drag, startPoint x: 406, startPoint y: 252, endPoint x: 401, endPoint y: 252, distance: 4.6
click at [403, 252] on div "Back Continue" at bounding box center [356, 249] width 255 height 30
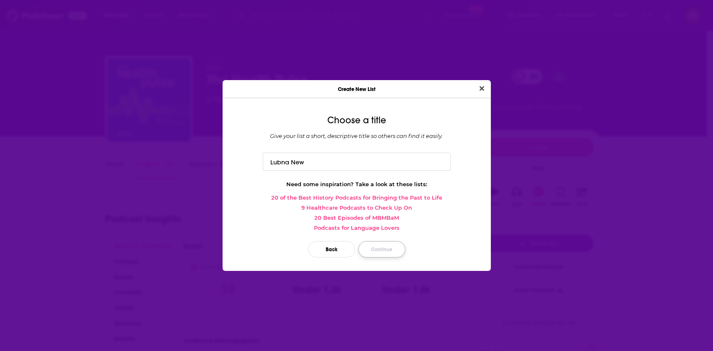
click at [386, 250] on button "Continue" at bounding box center [381, 249] width 47 height 16
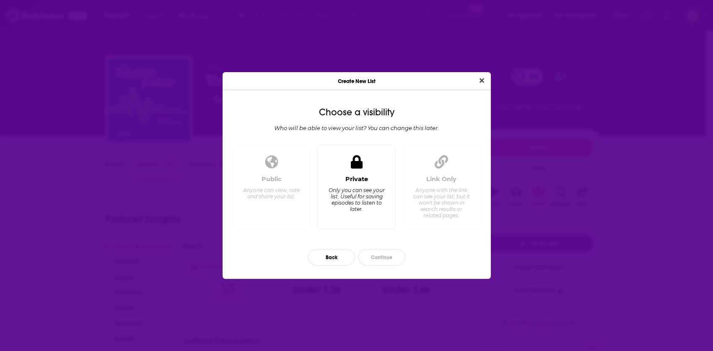
click at [344, 191] on div "Only you can see your list. Useful for saving episodes to listen to later." at bounding box center [356, 199] width 57 height 25
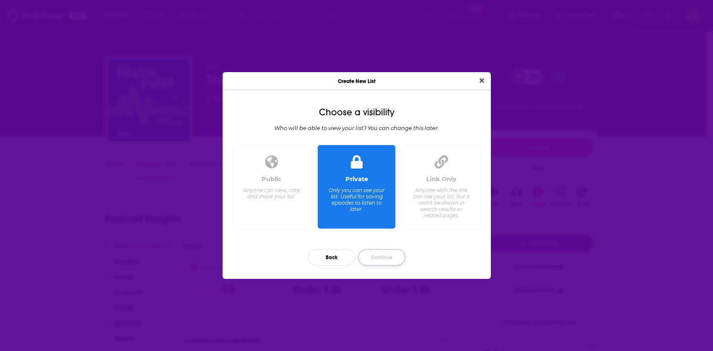
click at [382, 254] on button "Continue" at bounding box center [381, 257] width 47 height 16
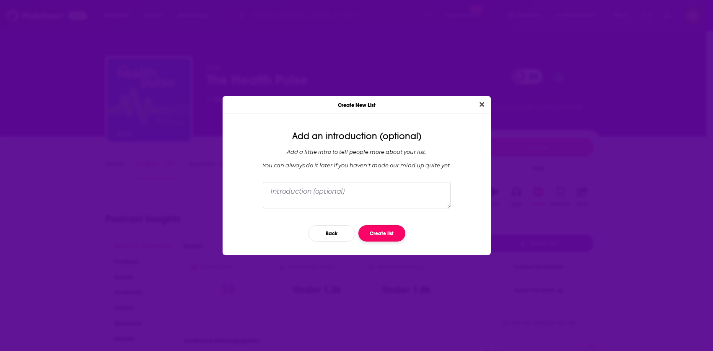
click at [384, 236] on button "Create list" at bounding box center [381, 233] width 47 height 16
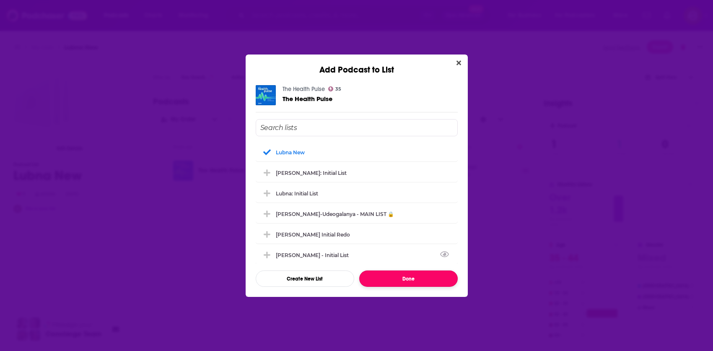
click at [398, 281] on button "Done" at bounding box center [408, 278] width 98 height 16
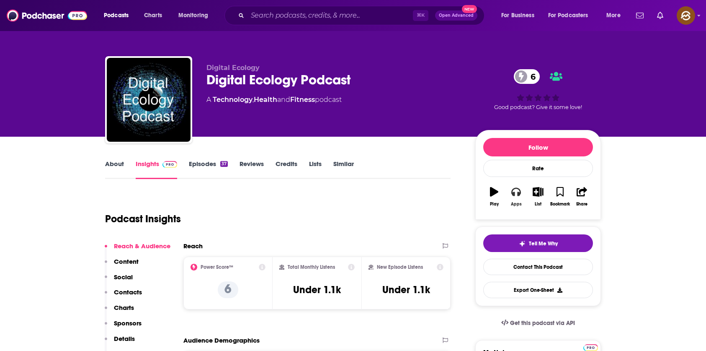
click at [524, 200] on button "Apps" at bounding box center [516, 196] width 22 height 30
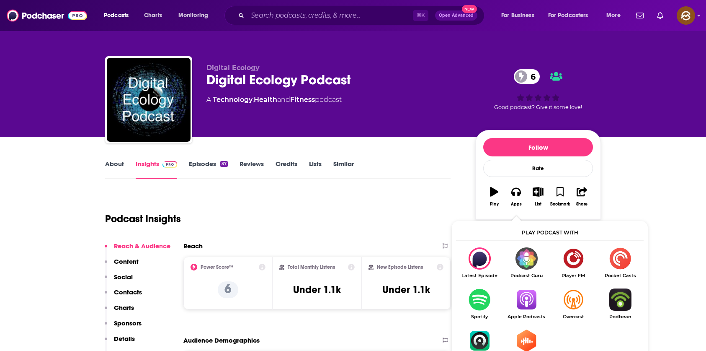
click at [524, 294] on img "Show Listen On dropdown" at bounding box center [526, 299] width 47 height 22
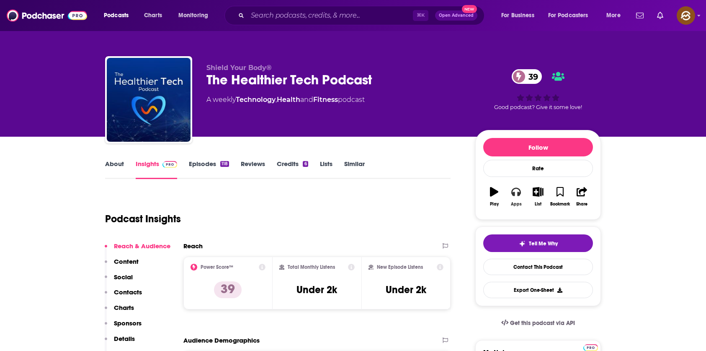
click at [515, 195] on icon "button" at bounding box center [516, 191] width 9 height 9
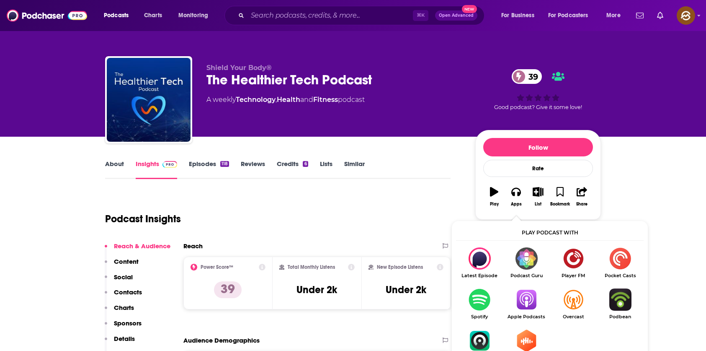
click at [535, 299] on img "Show Listen On dropdown" at bounding box center [526, 299] width 47 height 22
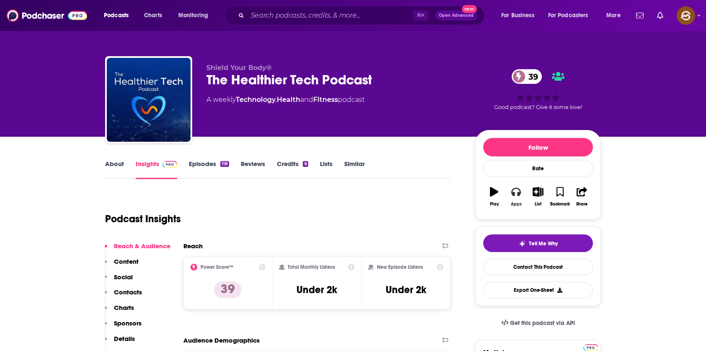
click at [520, 194] on icon "button" at bounding box center [516, 192] width 9 height 8
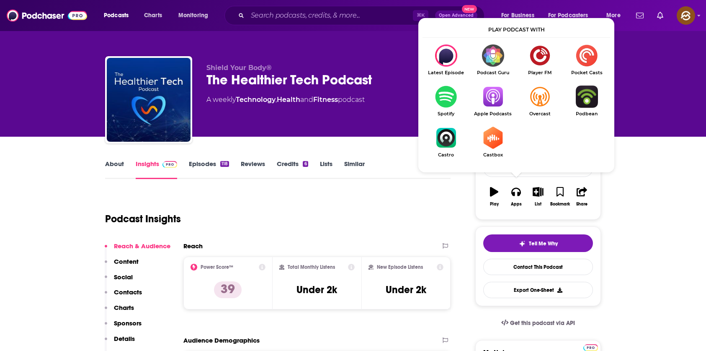
click at [499, 102] on img "Show Listen On dropdown" at bounding box center [493, 96] width 47 height 22
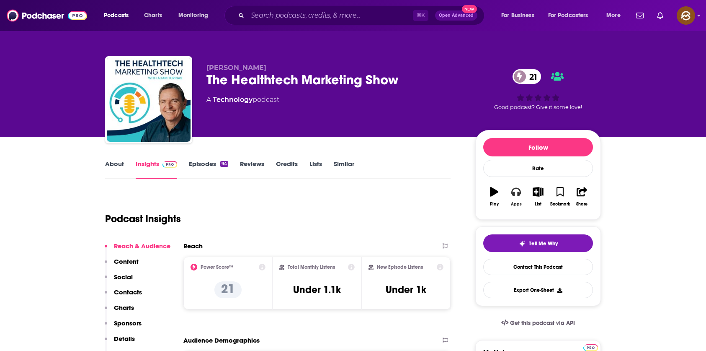
click at [514, 192] on icon "button" at bounding box center [516, 192] width 9 height 8
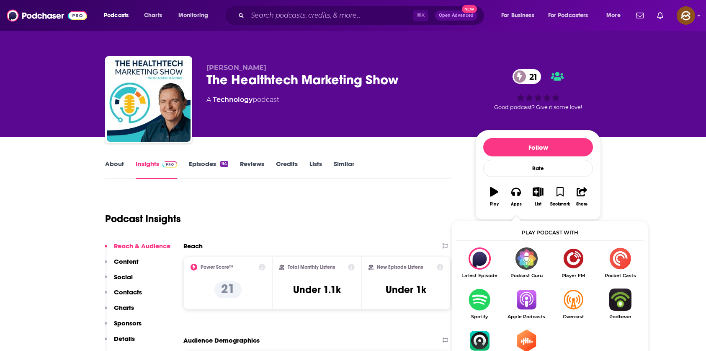
click at [519, 299] on img "Show Listen On dropdown" at bounding box center [526, 299] width 47 height 22
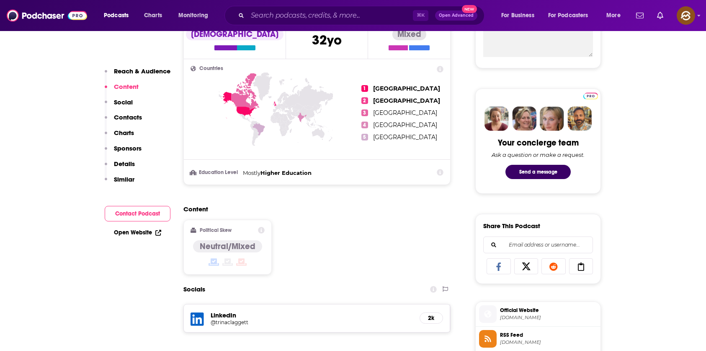
scroll to position [295, 0]
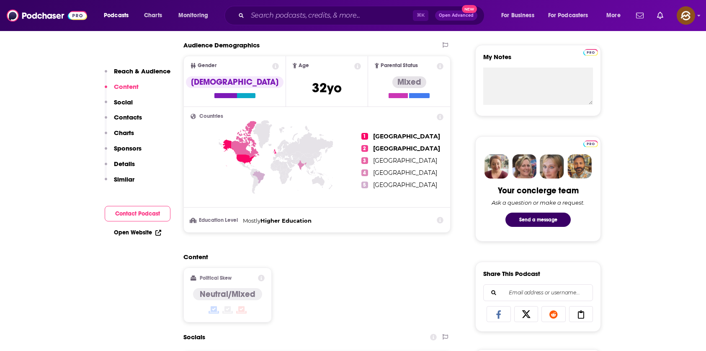
click at [442, 222] on icon at bounding box center [440, 220] width 7 height 7
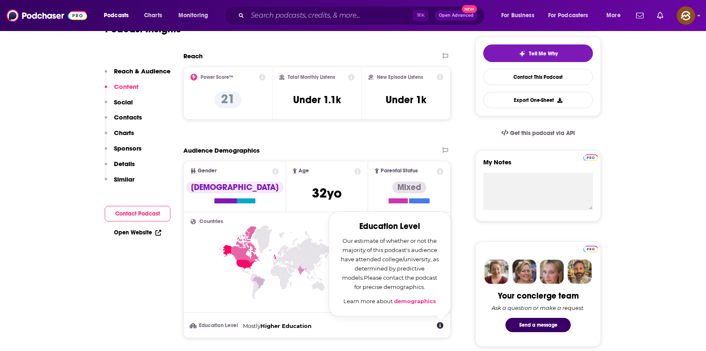
click at [131, 171] on button "Details" at bounding box center [120, 168] width 30 height 16
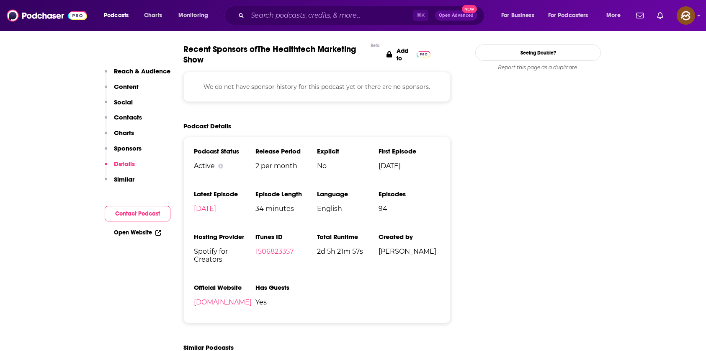
scroll to position [794, 0]
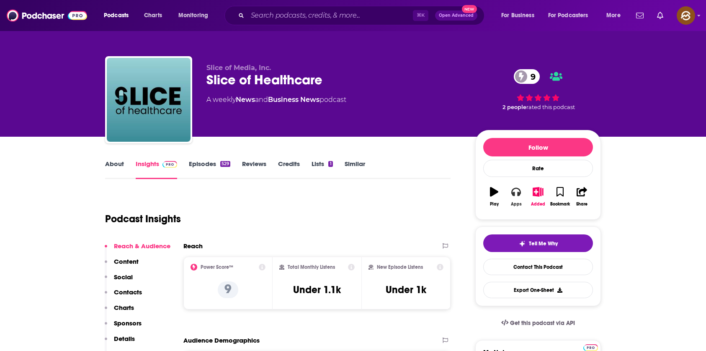
click at [518, 194] on icon "button" at bounding box center [516, 192] width 9 height 8
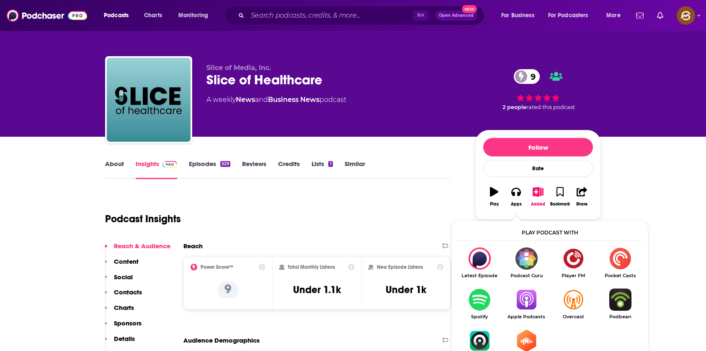
click at [524, 294] on img "Show Listen On dropdown" at bounding box center [526, 299] width 47 height 22
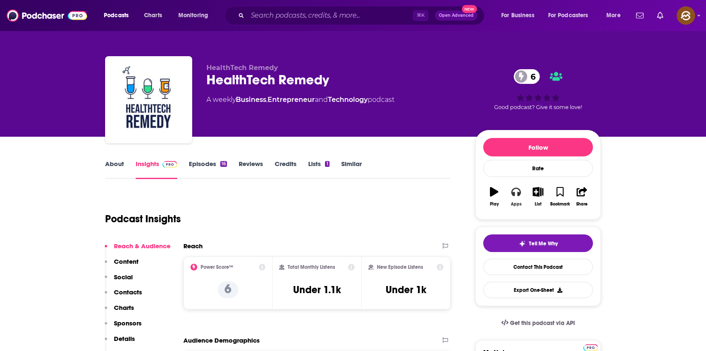
click at [512, 188] on icon "button" at bounding box center [516, 191] width 9 height 9
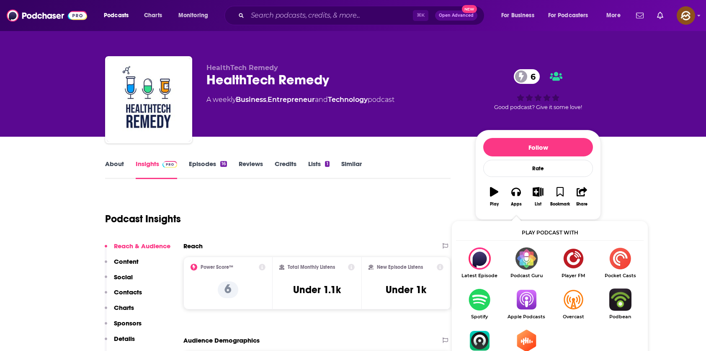
click at [523, 293] on img "Show Listen On dropdown" at bounding box center [526, 299] width 47 height 22
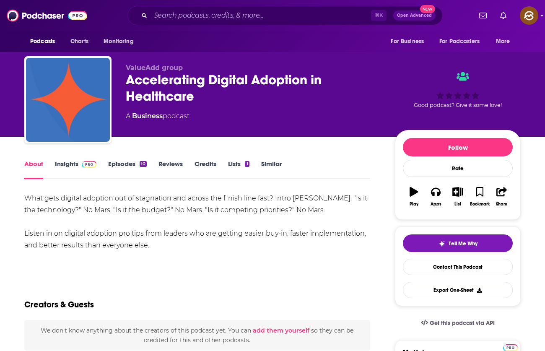
click at [327, 159] on div "About Insights Episodes 10 Reviews Credits Lists 1 Similar" at bounding box center [197, 168] width 346 height 21
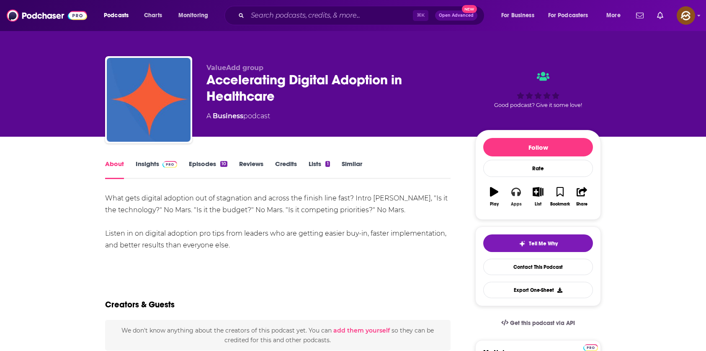
click at [512, 190] on icon "button" at bounding box center [516, 191] width 9 height 9
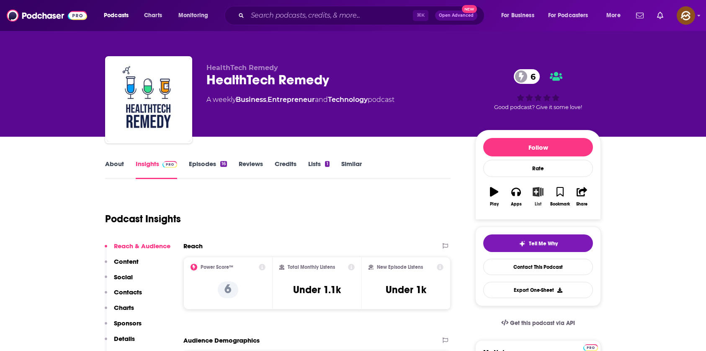
click at [540, 196] on button "List" at bounding box center [538, 196] width 22 height 30
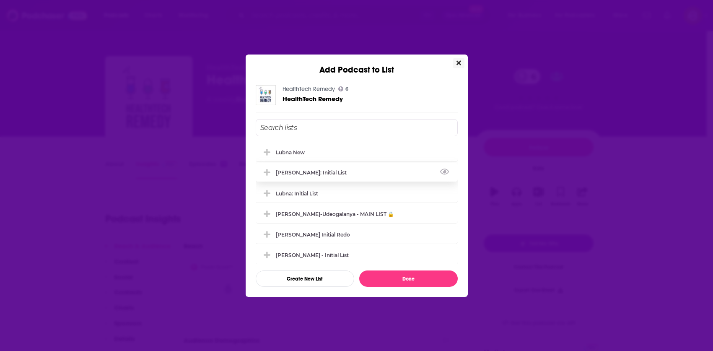
click at [360, 169] on div "[PERSON_NAME]: Initial List" at bounding box center [357, 172] width 202 height 18
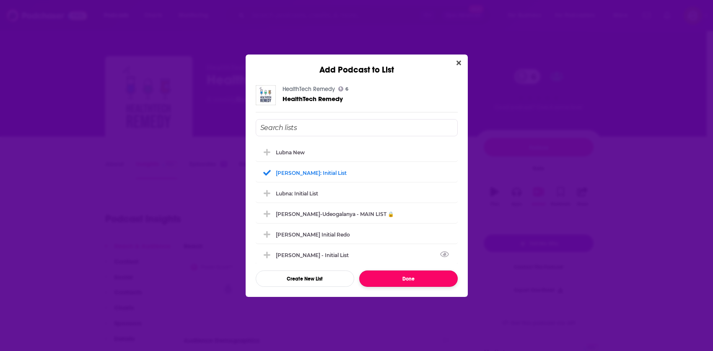
click at [416, 277] on button "Done" at bounding box center [408, 278] width 98 height 16
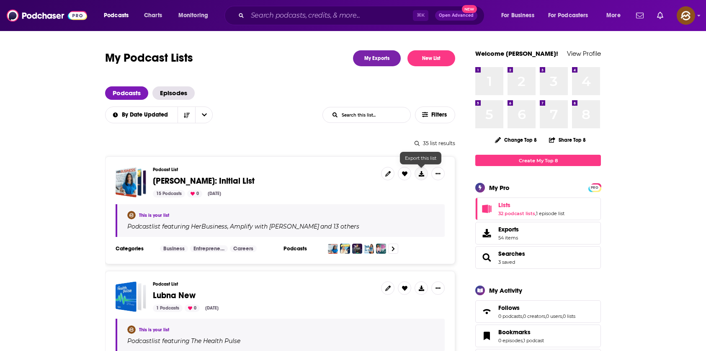
click at [420, 172] on icon at bounding box center [421, 173] width 5 height 5
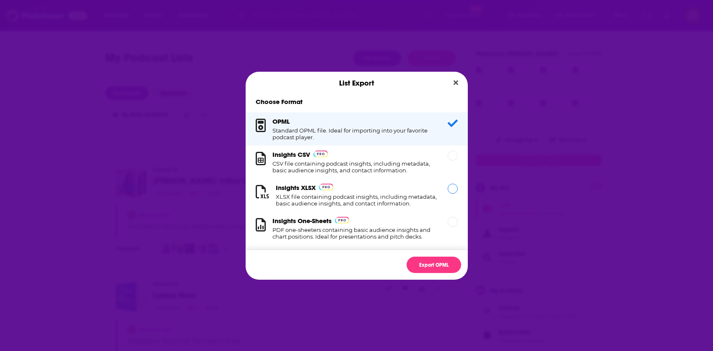
click at [323, 188] on img "Dialog" at bounding box center [326, 187] width 15 height 7
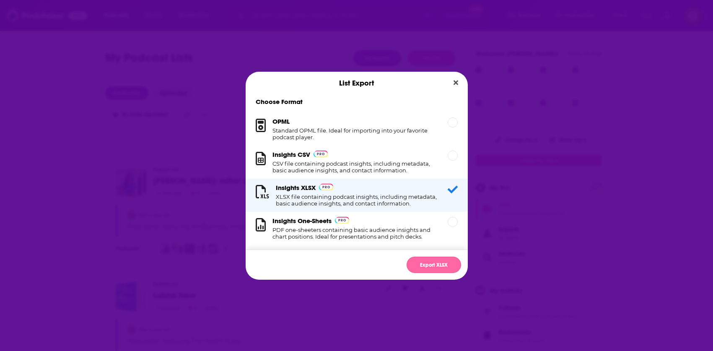
click at [445, 267] on button "Export XLSX" at bounding box center [433, 264] width 54 height 16
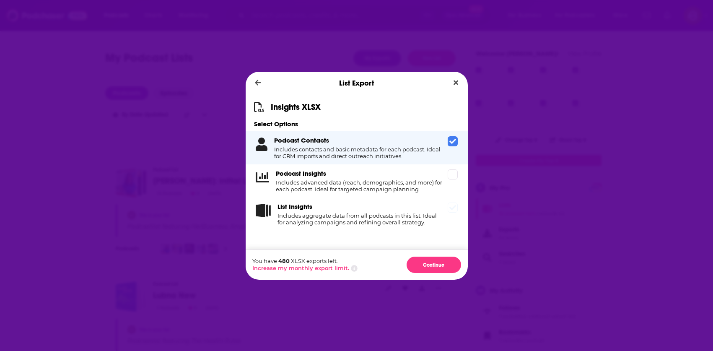
click at [355, 207] on div "List Insights Includes aggregate data from all podcasts in this list. Ideal for…" at bounding box center [360, 213] width 167 height 23
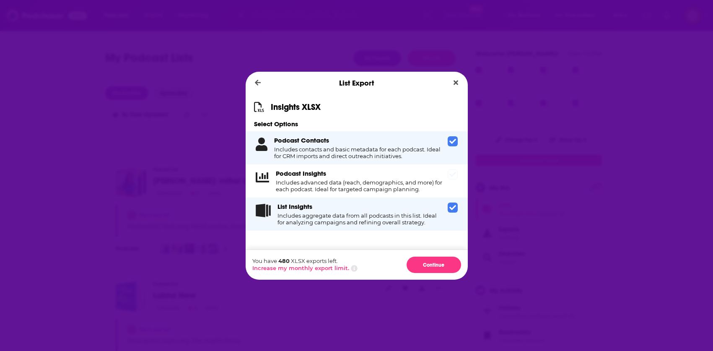
click at [367, 179] on h4 "Includes advanced data (reach, demographics, and more) for each podcast. Ideal …" at bounding box center [360, 185] width 168 height 13
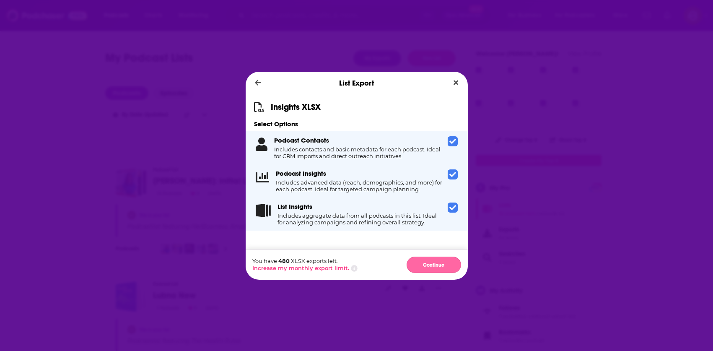
click at [432, 267] on button "Continue" at bounding box center [433, 264] width 54 height 16
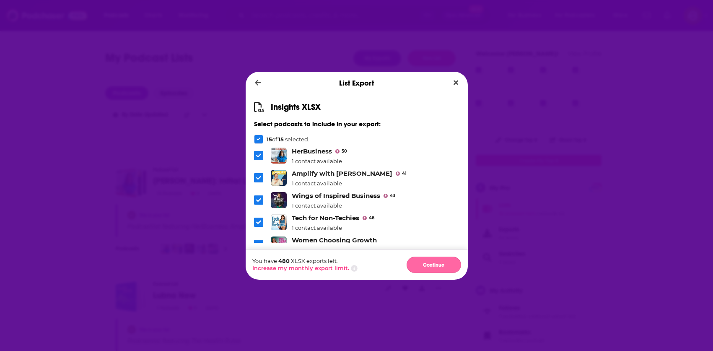
click at [429, 264] on button "Continue" at bounding box center [433, 264] width 54 height 16
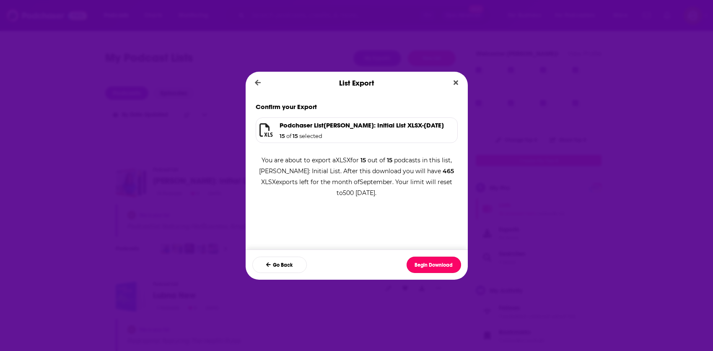
click at [429, 264] on button "Begin Download" at bounding box center [433, 264] width 54 height 16
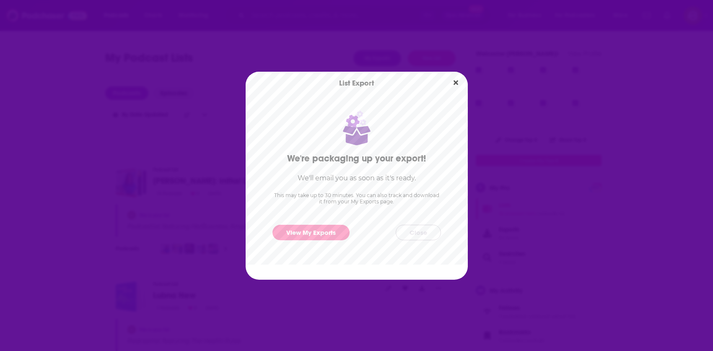
click at [417, 227] on button "Close" at bounding box center [418, 233] width 45 height 16
